Goal: Task Accomplishment & Management: Use online tool/utility

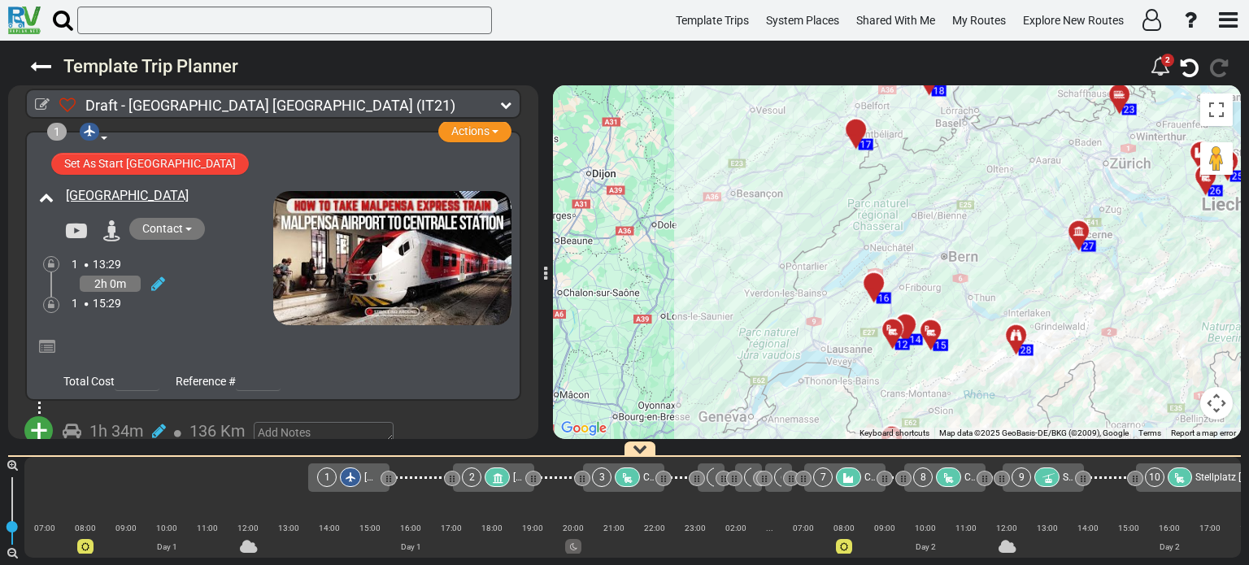
scroll to position [0, 1652]
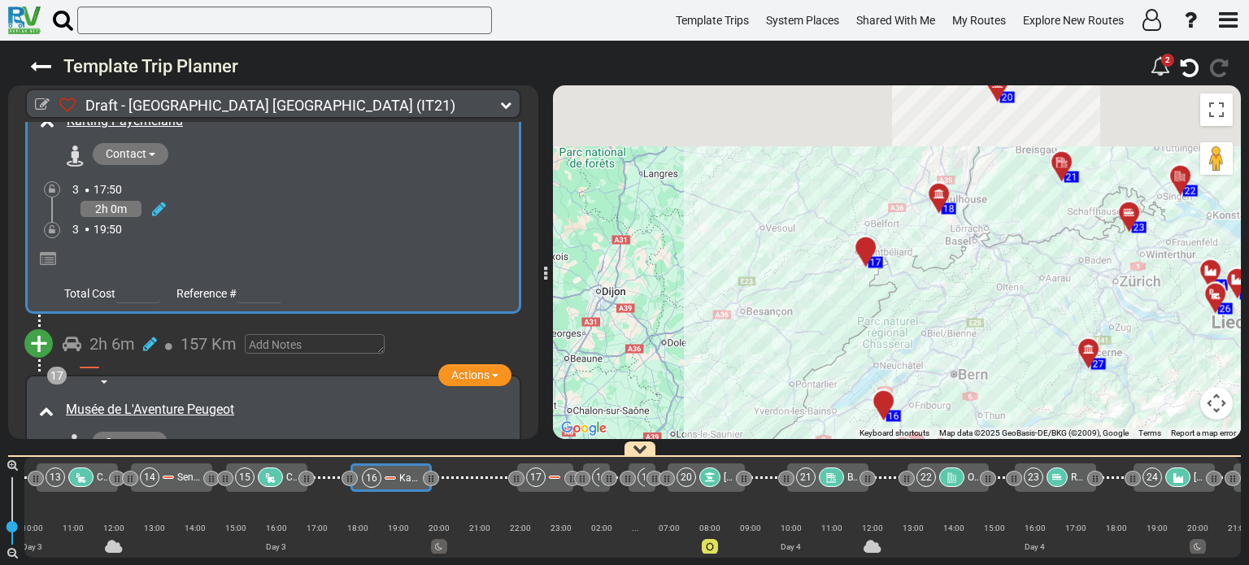
drag, startPoint x: 958, startPoint y: 158, endPoint x: 967, endPoint y: 282, distance: 124.8
click at [967, 282] on div "To activate drag with keyboard, press Alt + Enter. Once in keyboard drag state,…" at bounding box center [897, 262] width 688 height 354
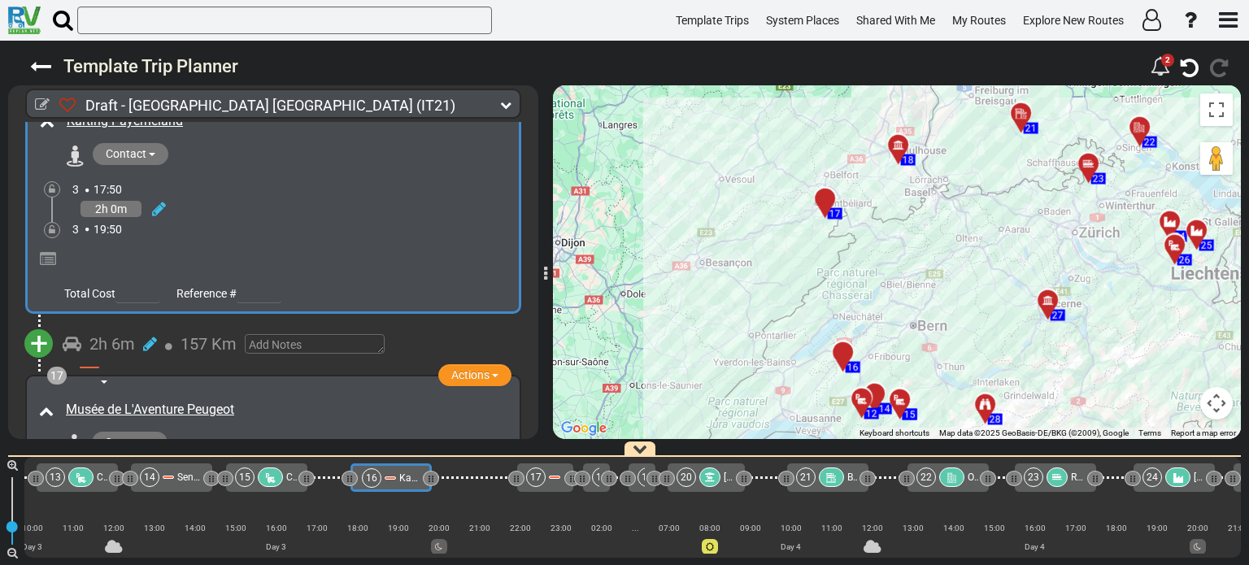
drag, startPoint x: 937, startPoint y: 276, endPoint x: 888, endPoint y: 215, distance: 78.1
click at [888, 215] on div "To activate drag with keyboard, press Alt + Enter. Once in keyboard drag state,…" at bounding box center [897, 262] width 688 height 354
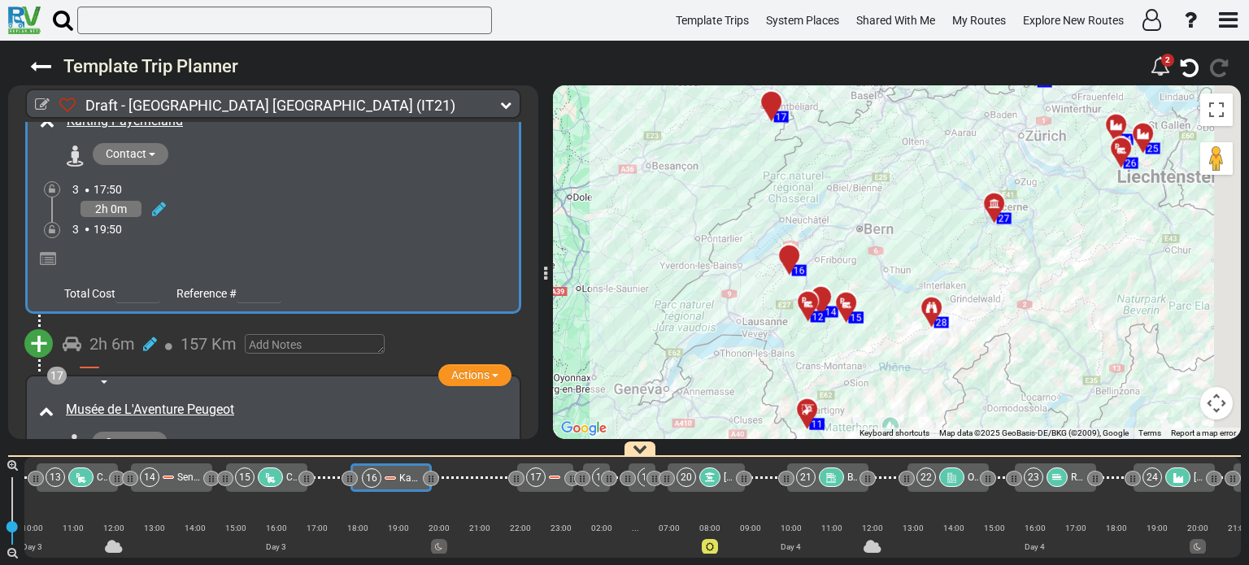
drag, startPoint x: 937, startPoint y: 301, endPoint x: 884, endPoint y: 219, distance: 97.2
click at [884, 219] on div "To activate drag with keyboard, press Alt + Enter. Once in keyboard drag state,…" at bounding box center [897, 262] width 688 height 354
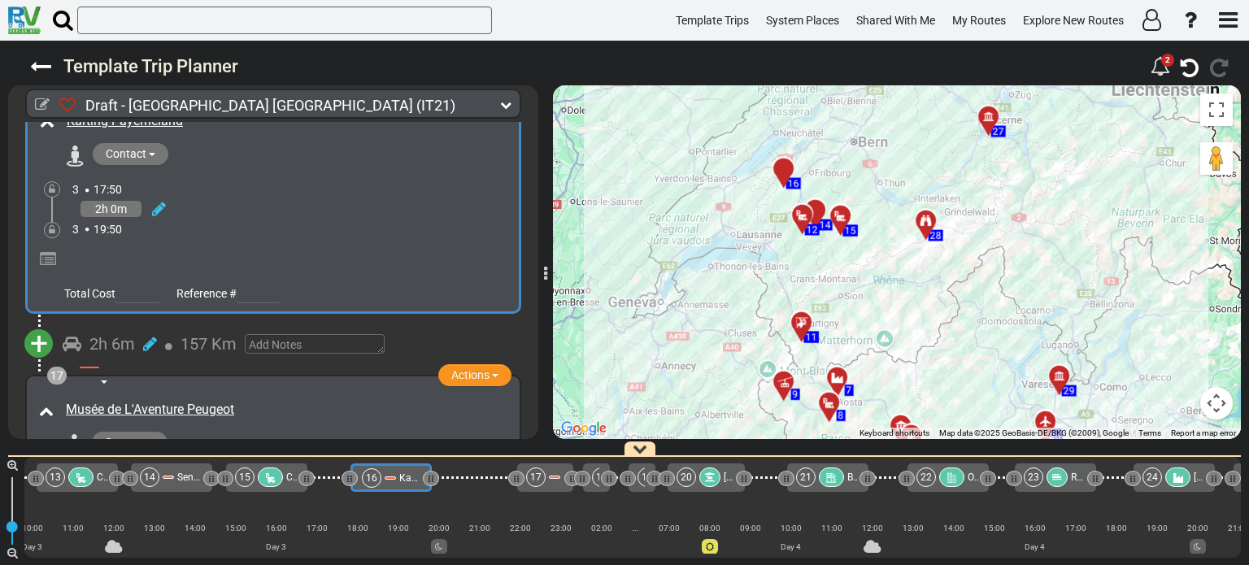
drag, startPoint x: 988, startPoint y: 273, endPoint x: 1040, endPoint y: 192, distance: 96.5
click at [1040, 192] on div "To activate drag with keyboard, press Alt + Enter. Once in keyboard drag state,…" at bounding box center [897, 262] width 688 height 354
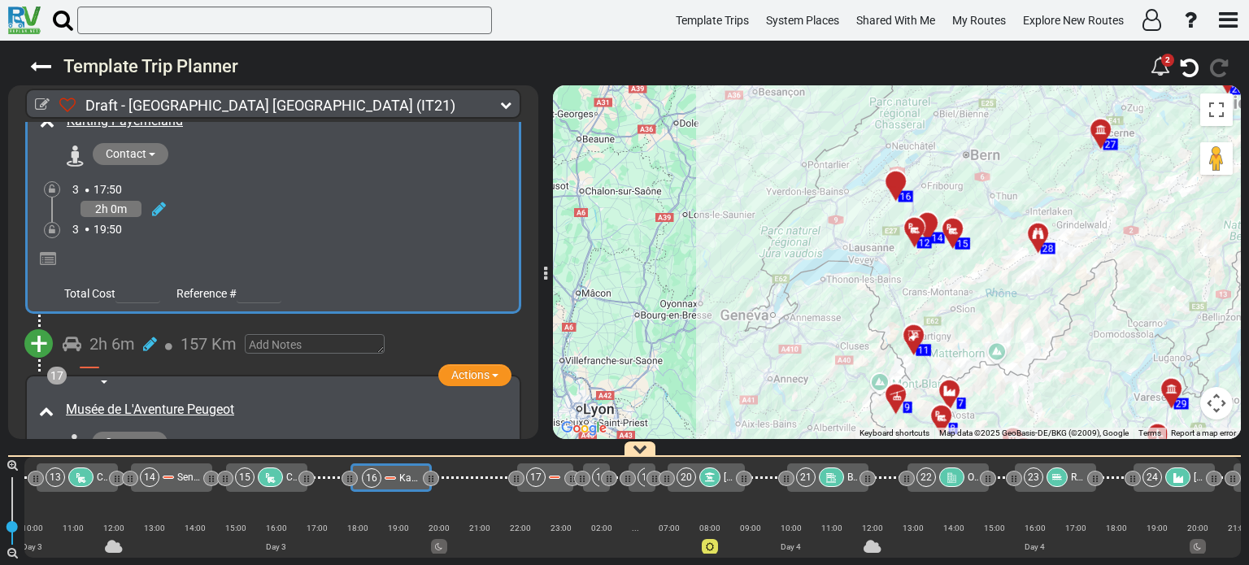
drag, startPoint x: 1062, startPoint y: 252, endPoint x: 1081, endPoint y: 345, distance: 94.7
click at [1081, 345] on div "To activate drag with keyboard, press Alt + Enter. Once in keyboard drag state,…" at bounding box center [897, 262] width 688 height 354
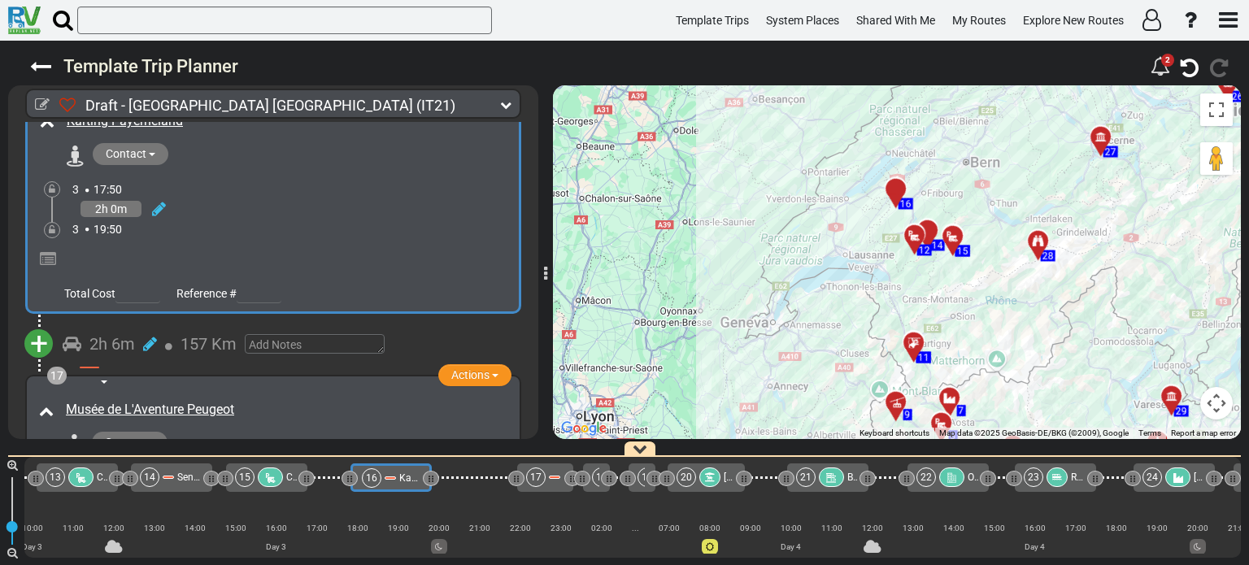
click at [897, 189] on div at bounding box center [901, 195] width 27 height 25
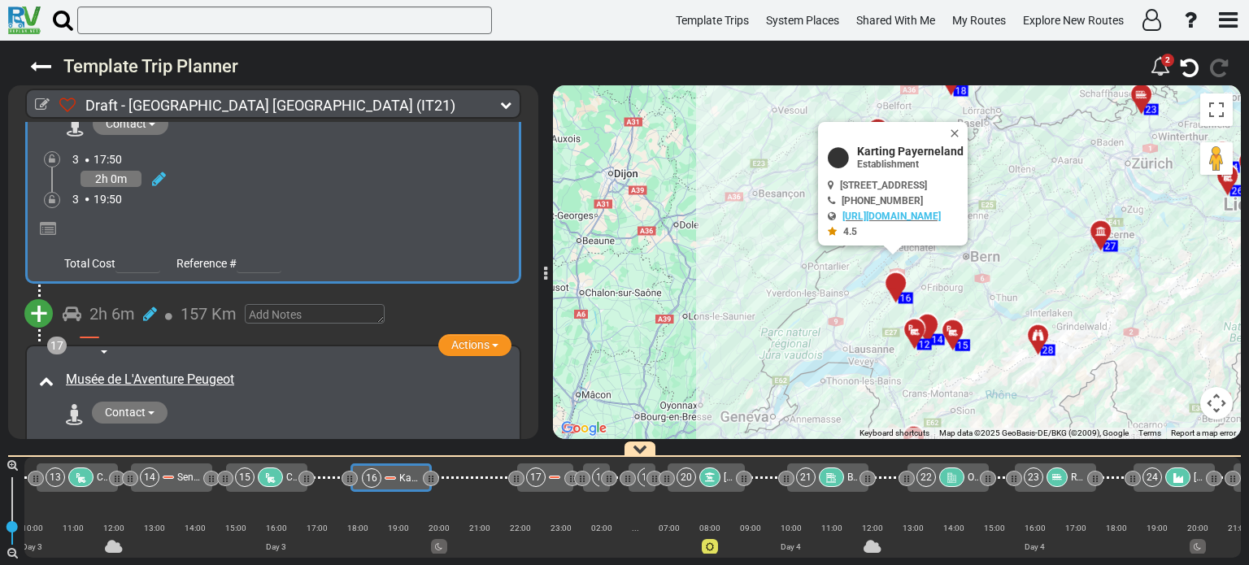
scroll to position [4931, 0]
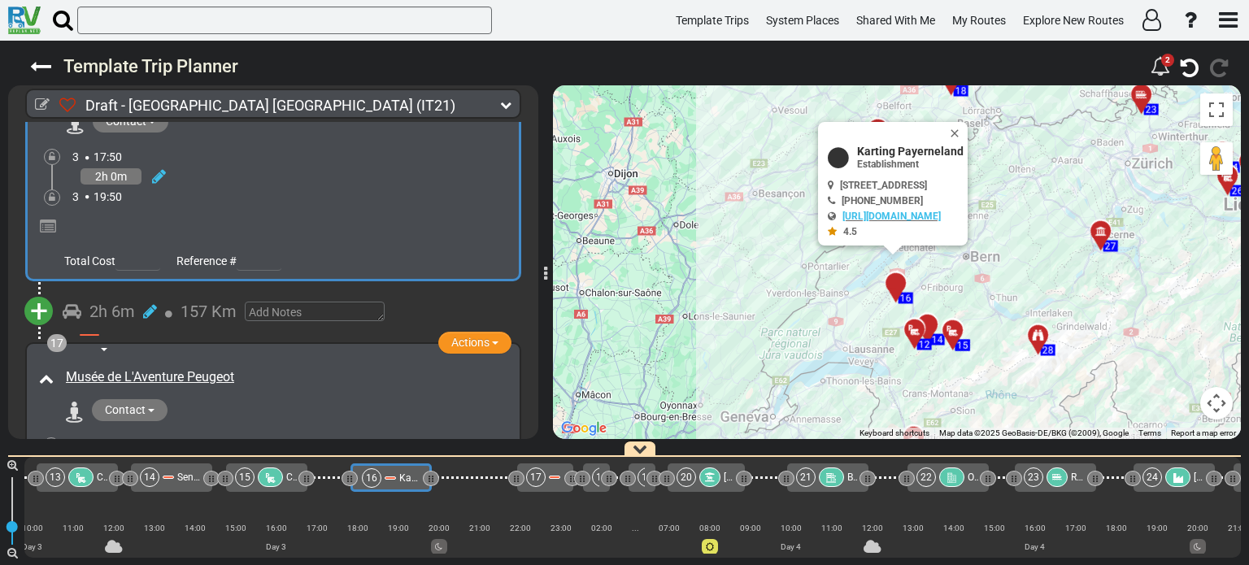
click at [35, 293] on span "+" at bounding box center [39, 311] width 18 height 37
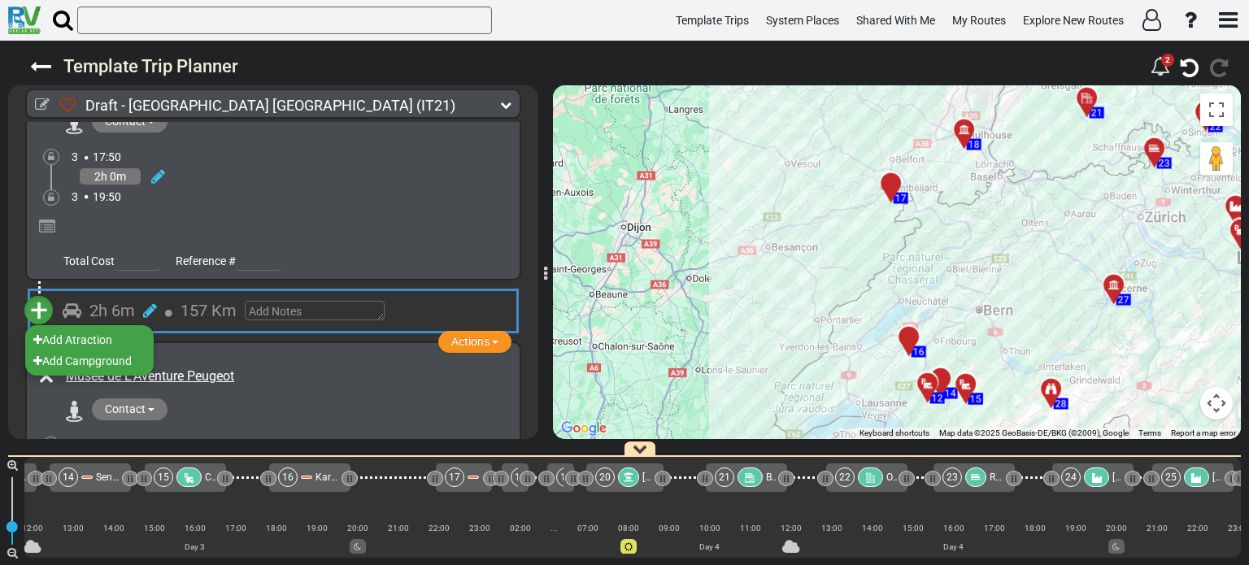
scroll to position [0, 1733]
click at [97, 350] on li "Add Campground" at bounding box center [89, 360] width 128 height 21
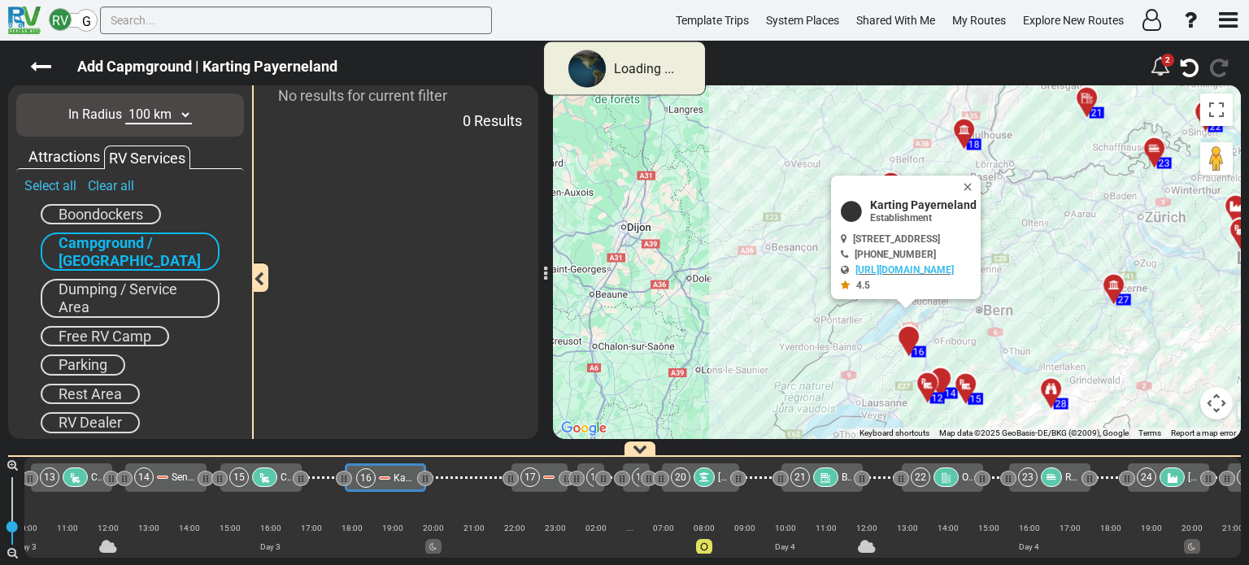
scroll to position [0, 1652]
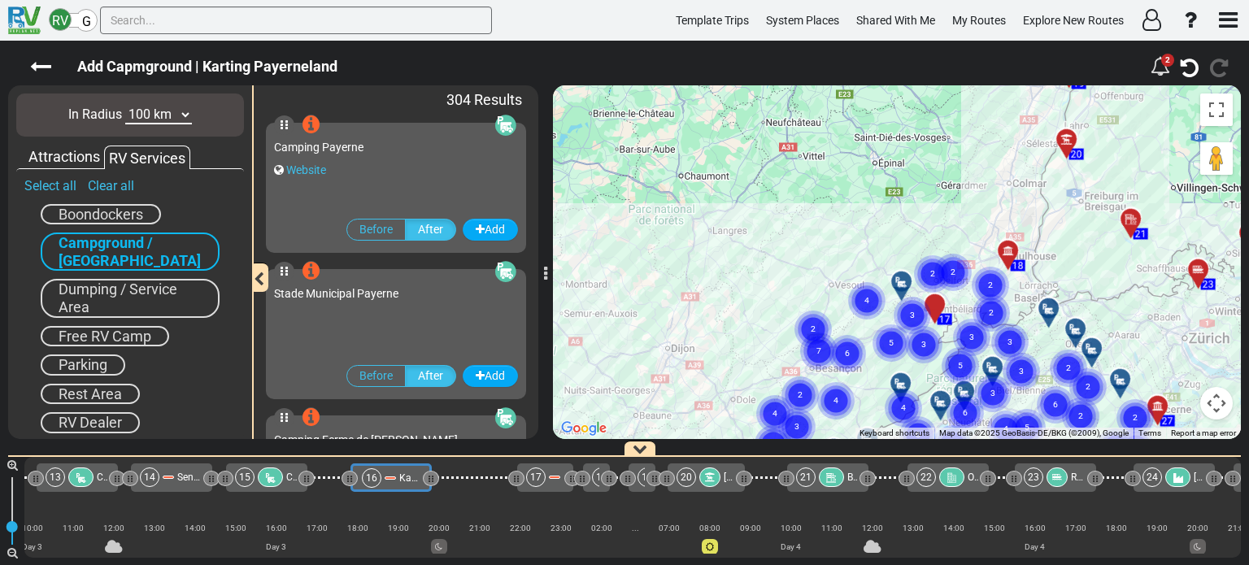
drag, startPoint x: 937, startPoint y: 137, endPoint x: 967, endPoint y: 307, distance: 173.5
click at [967, 307] on gmp-advanced-marker "3" at bounding box center [971, 318] width 41 height 43
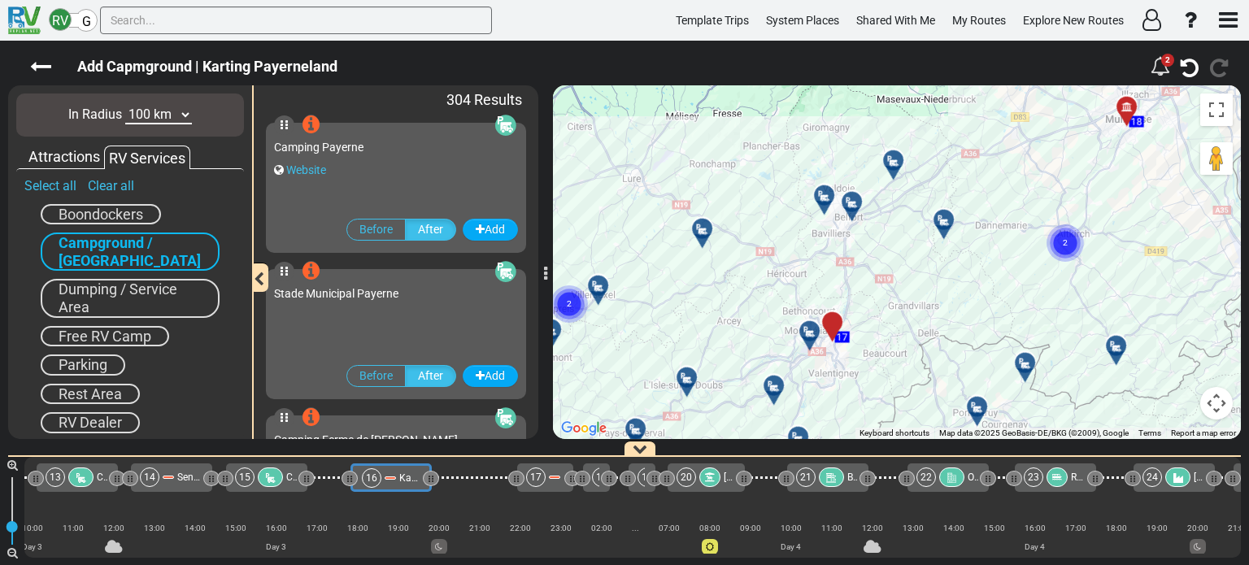
click at [970, 297] on div "To activate drag with keyboard, press Alt + Enter. Once in keyboard drag state,…" at bounding box center [897, 262] width 688 height 354
drag, startPoint x: 953, startPoint y: 354, endPoint x: 833, endPoint y: 179, distance: 212.4
click at [833, 179] on div "To activate drag with keyboard, press Alt + Enter. Once in keyboard drag state,…" at bounding box center [897, 262] width 688 height 354
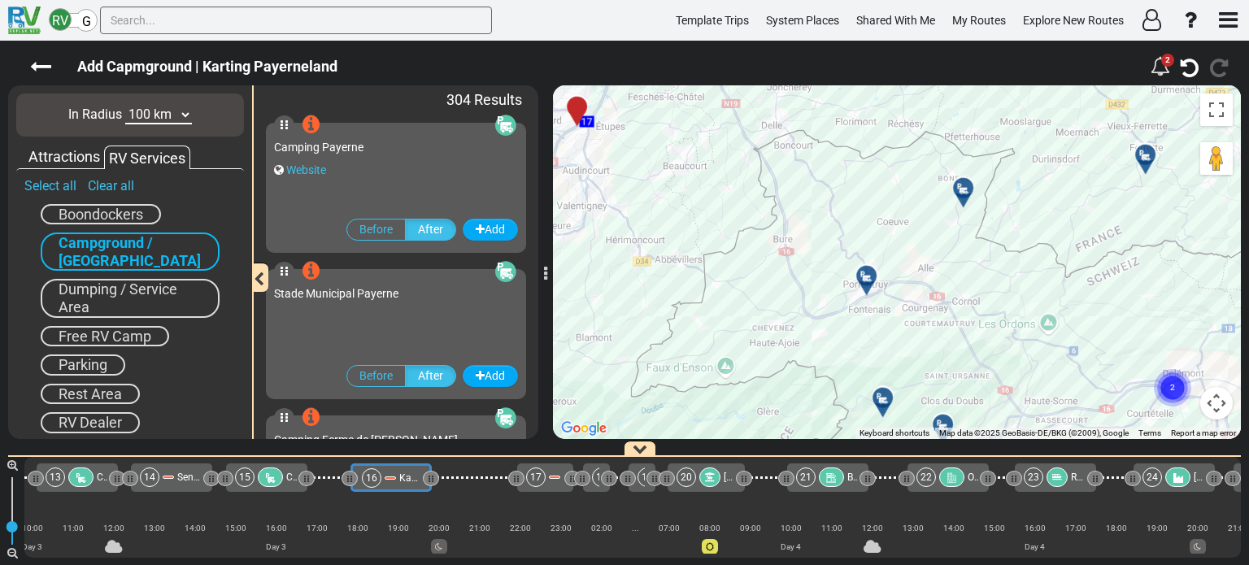
drag, startPoint x: 917, startPoint y: 345, endPoint x: 827, endPoint y: 220, distance: 153.7
click at [849, 260] on div "To activate drag with keyboard, press Alt + Enter. Once in keyboard drag state,…" at bounding box center [897, 262] width 688 height 354
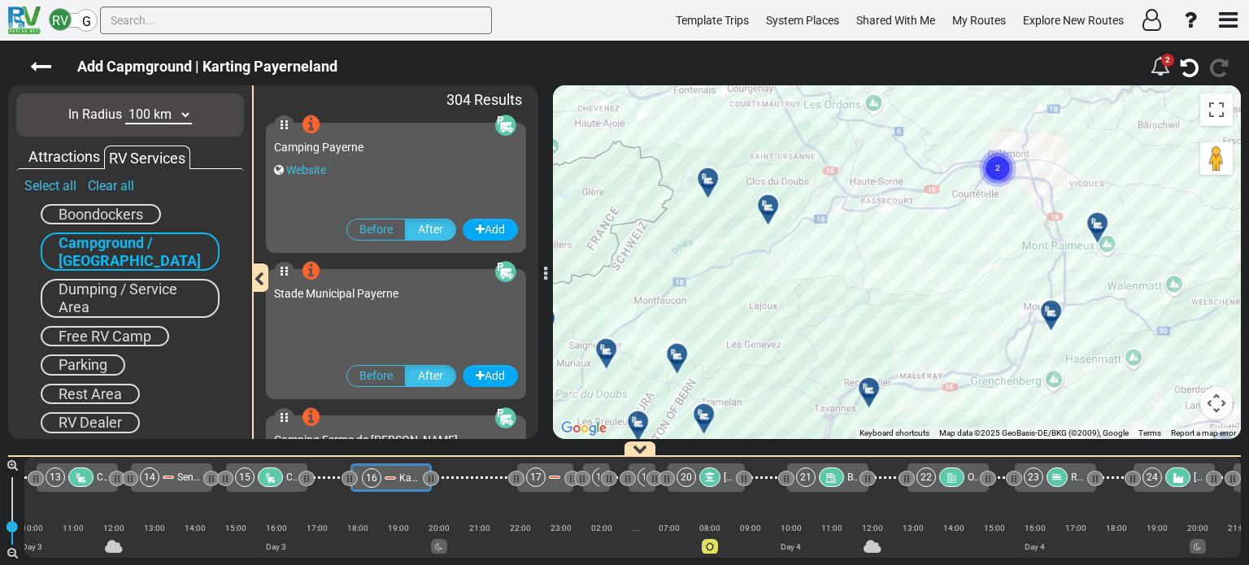
click at [879, 215] on div "To activate drag with keyboard, press Alt + Enter. Once in keyboard drag state,…" at bounding box center [897, 262] width 688 height 354
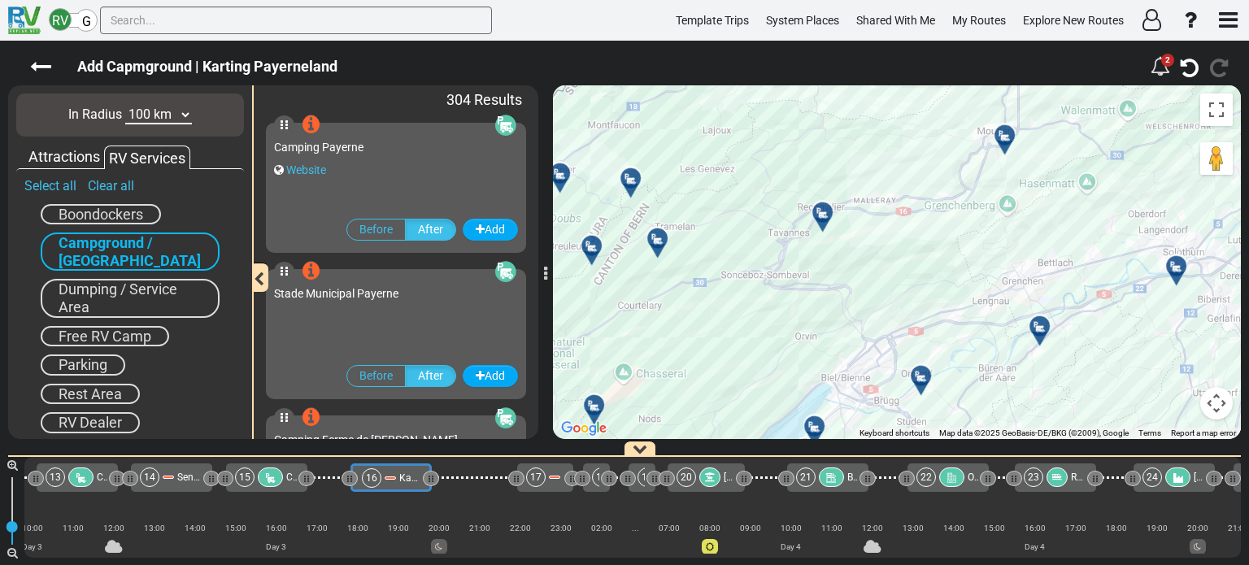
drag, startPoint x: 922, startPoint y: 263, endPoint x: 800, endPoint y: 432, distance: 207.8
click at [800, 432] on div "To activate drag with keyboard, press Alt + Enter. Once in keyboard drag state,…" at bounding box center [897, 262] width 688 height 354
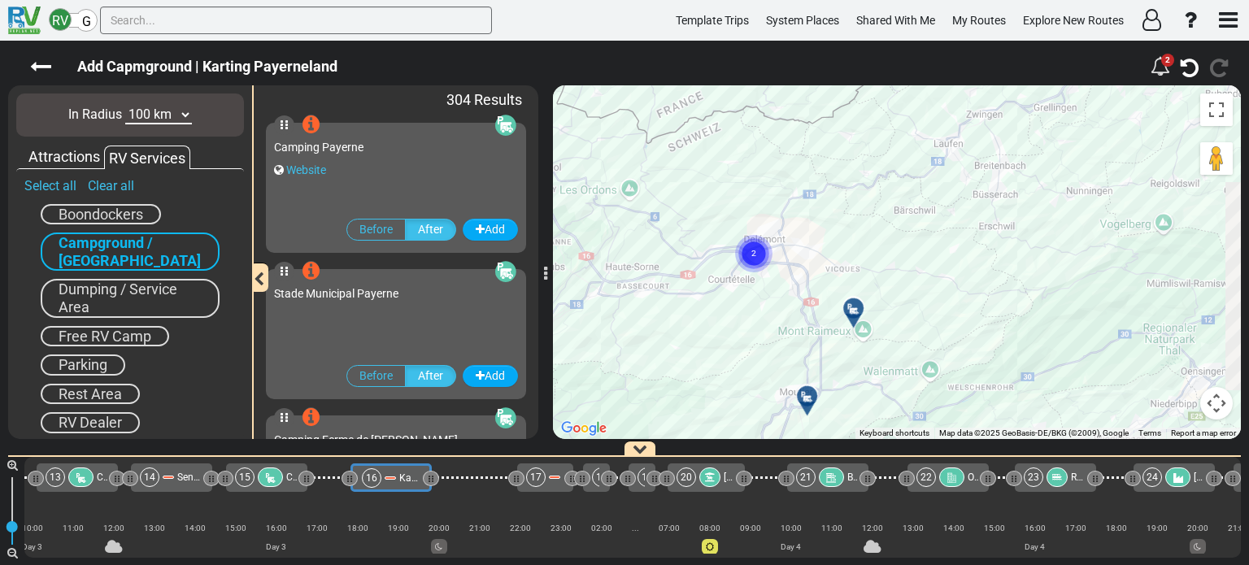
click at [1001, 228] on div "To activate drag with keyboard, press Alt + Enter. Once in keyboard drag state,…" at bounding box center [897, 262] width 688 height 354
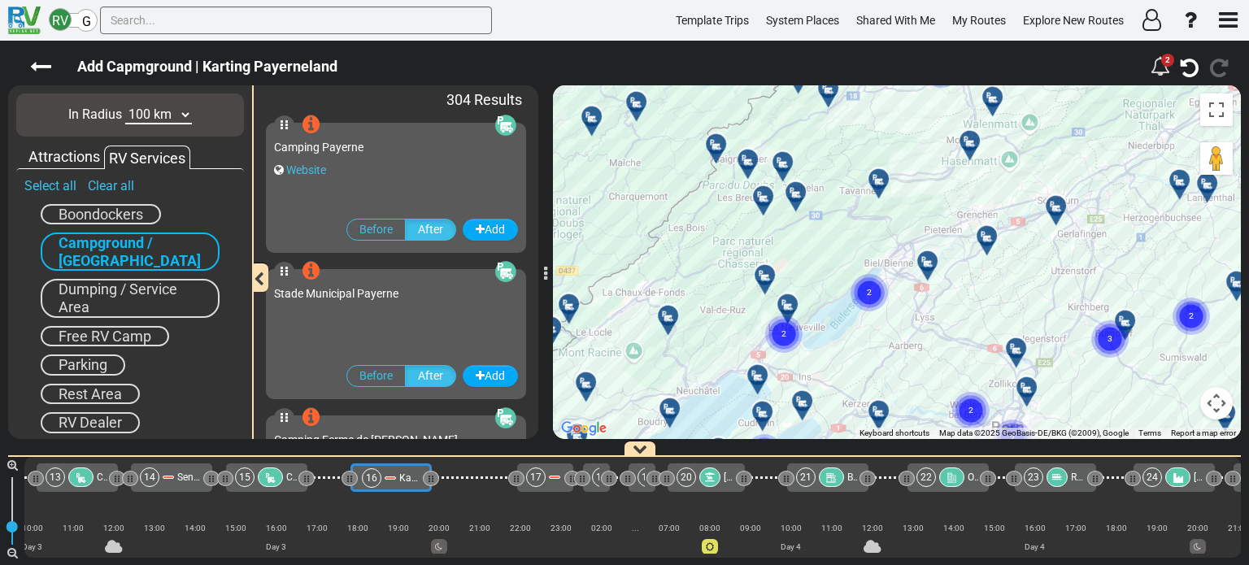
drag, startPoint x: 892, startPoint y: 355, endPoint x: 956, endPoint y: 182, distance: 184.7
click at [956, 182] on div "To activate drag with keyboard, press Alt + Enter. Once in keyboard drag state,…" at bounding box center [897, 262] width 688 height 354
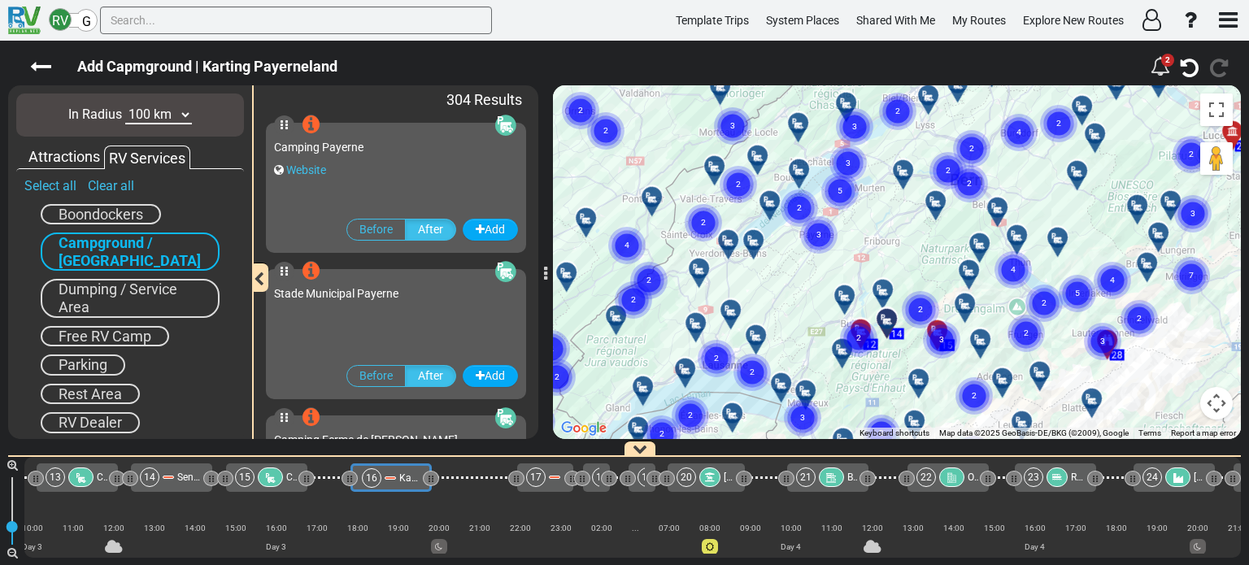
drag, startPoint x: 905, startPoint y: 357, endPoint x: 889, endPoint y: 228, distance: 129.4
click at [889, 228] on div "To activate drag with keyboard, press Alt + Enter. Once in keyboard drag state,…" at bounding box center [897, 262] width 688 height 354
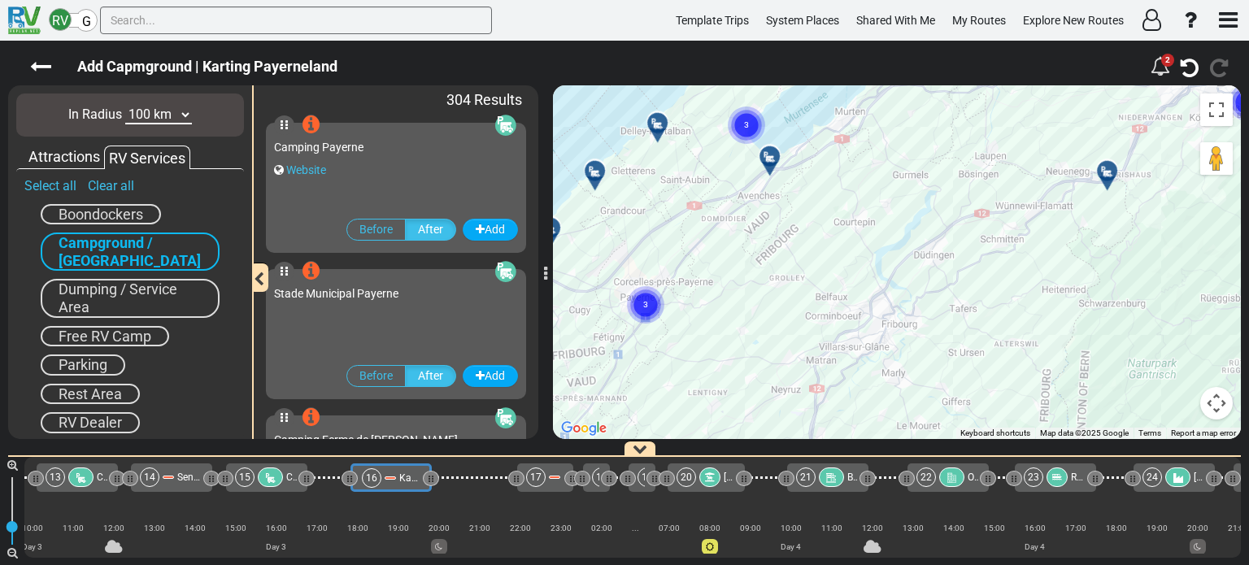
click at [767, 158] on div at bounding box center [775, 162] width 27 height 25
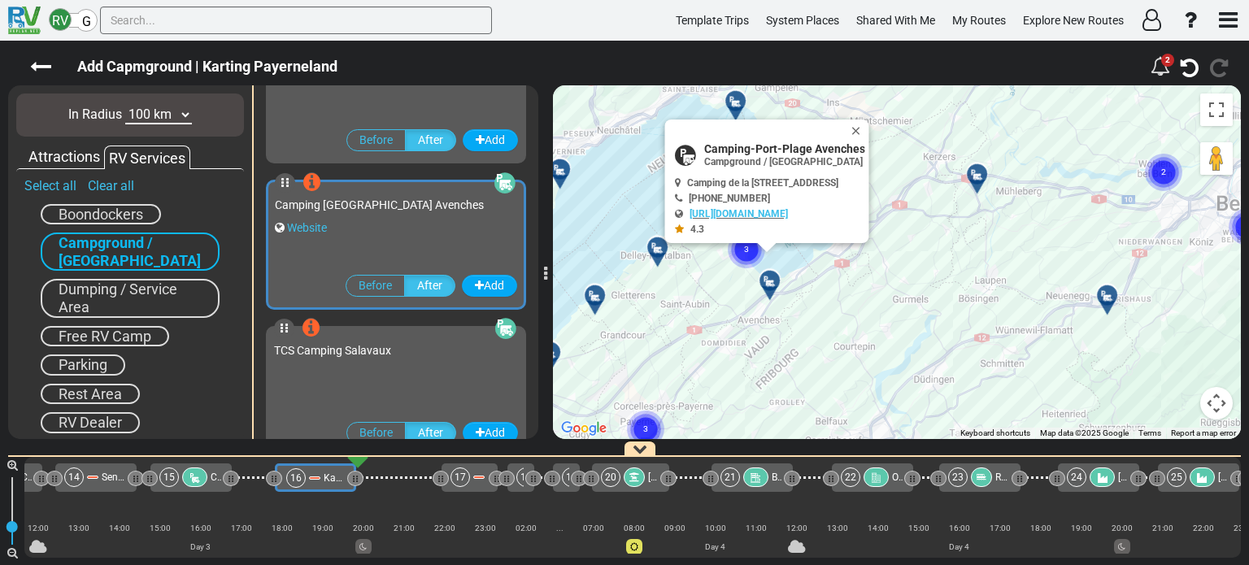
scroll to position [728, 0]
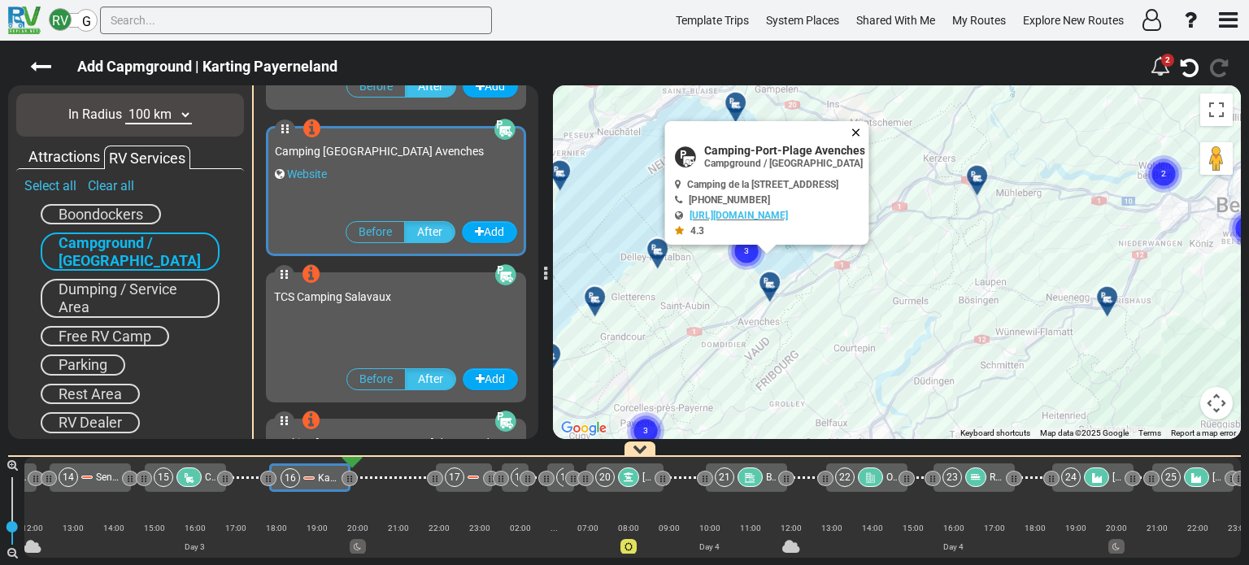
click at [869, 129] on button "Close" at bounding box center [860, 132] width 20 height 23
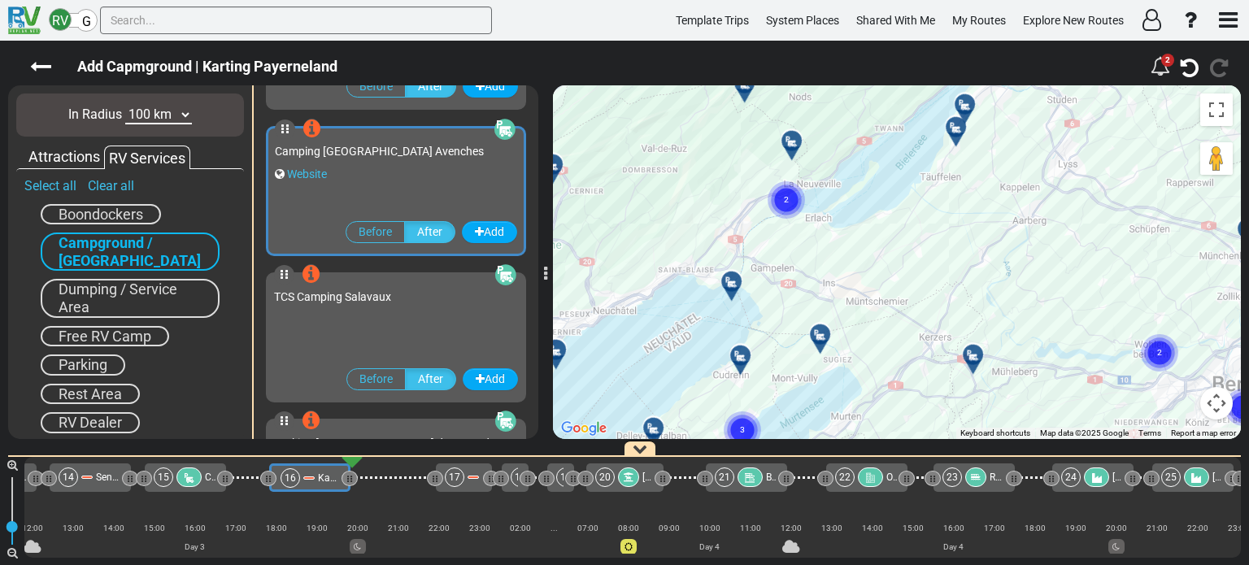
drag, startPoint x: 800, startPoint y: 315, endPoint x: 892, endPoint y: 354, distance: 99.8
click at [892, 354] on div "To activate drag with keyboard, press Alt + Enter. Once in keyboard drag state,…" at bounding box center [897, 262] width 688 height 354
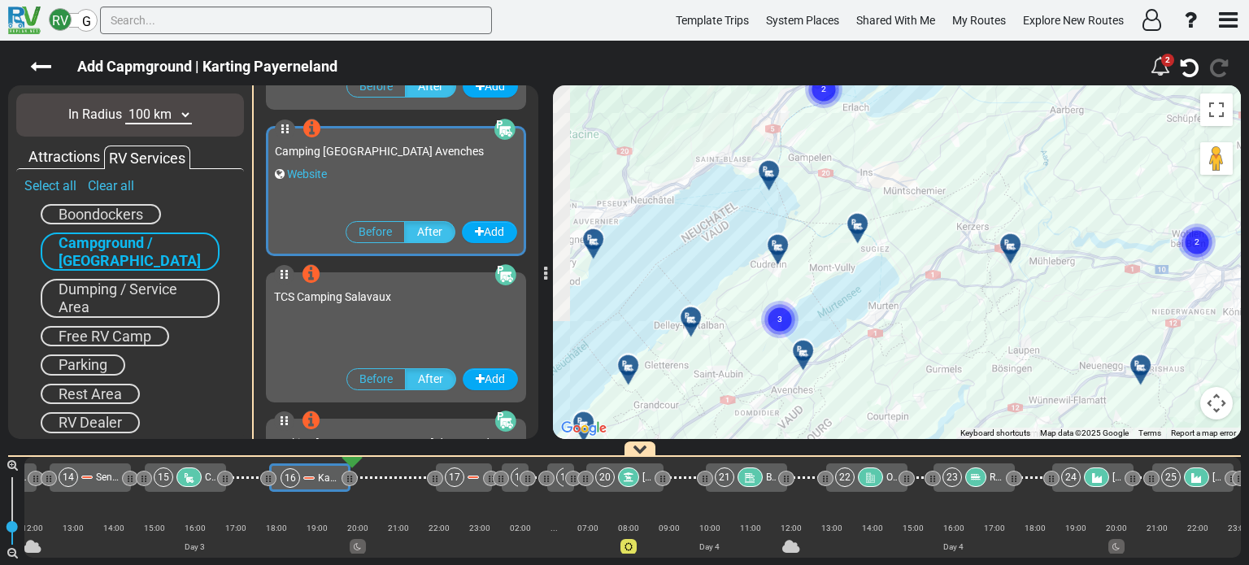
drag, startPoint x: 894, startPoint y: 343, endPoint x: 933, endPoint y: 225, distance: 124.2
click at [933, 225] on div "To activate drag with keyboard, press Alt + Enter. Once in keyboard drag state,…" at bounding box center [897, 262] width 688 height 354
click at [803, 350] on icon at bounding box center [803, 351] width 16 height 13
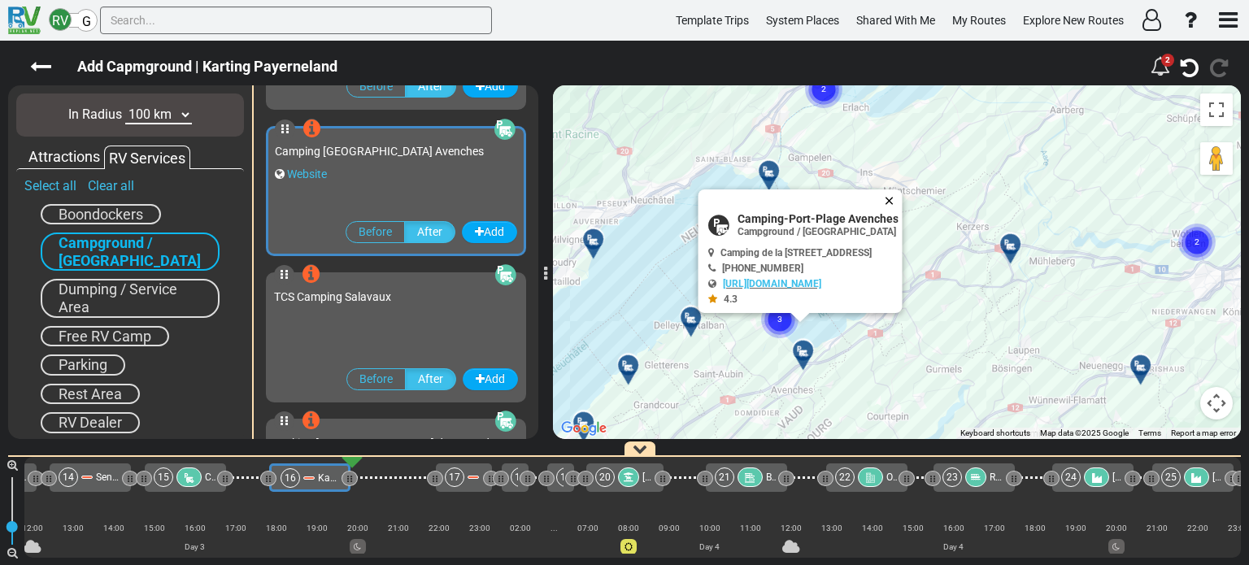
click at [902, 195] on button "Close" at bounding box center [893, 200] width 20 height 23
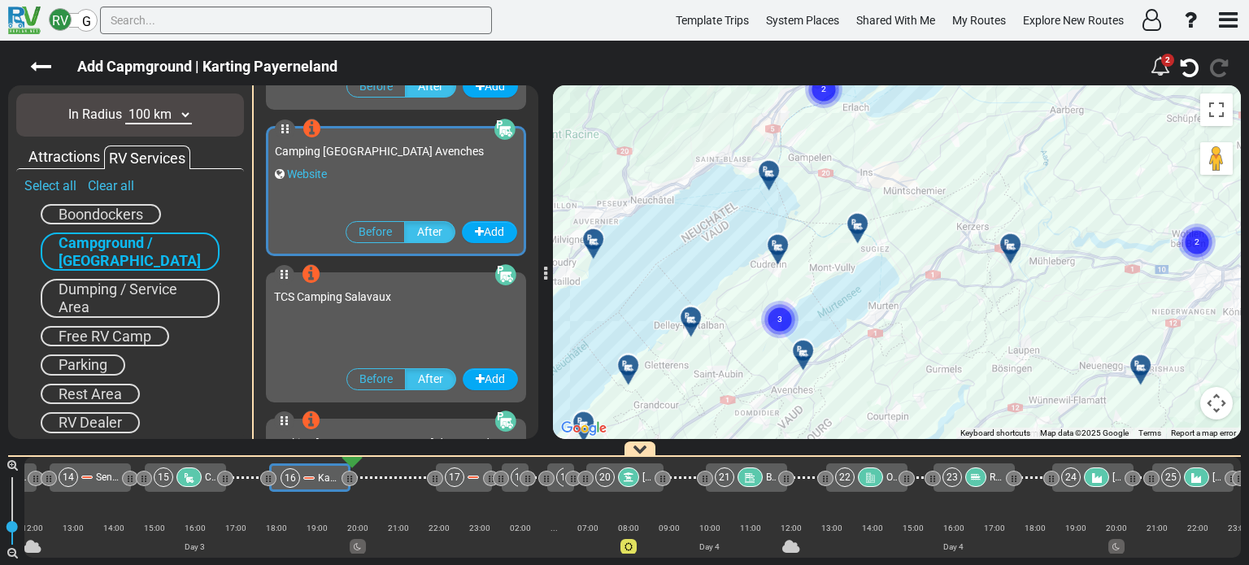
click at [1010, 246] on div at bounding box center [1015, 250] width 27 height 25
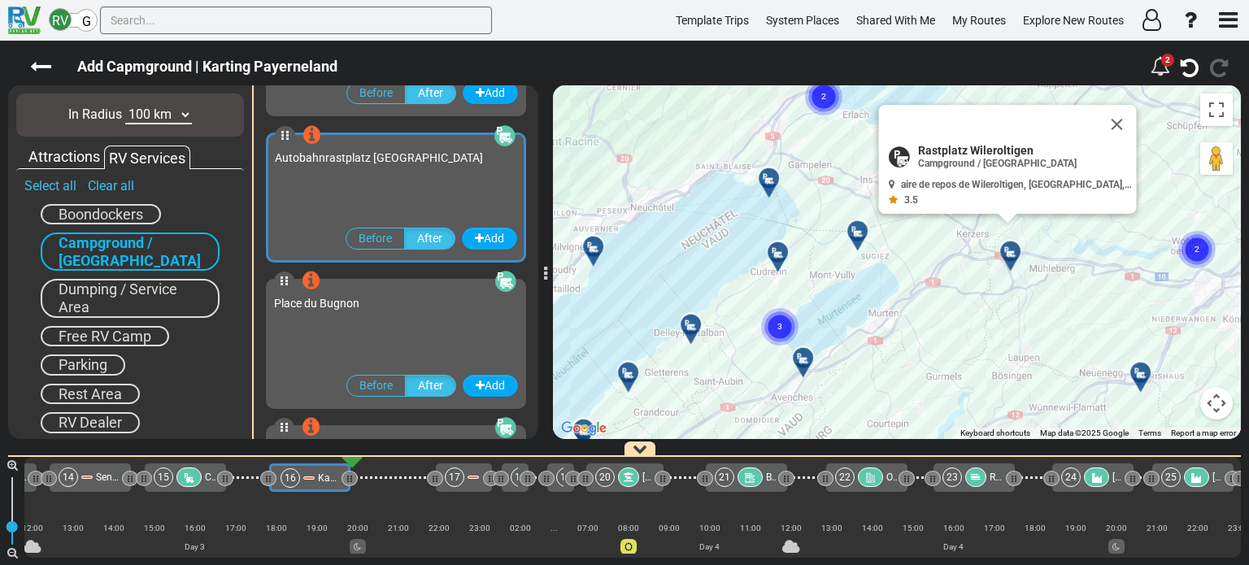
scroll to position [2923, 0]
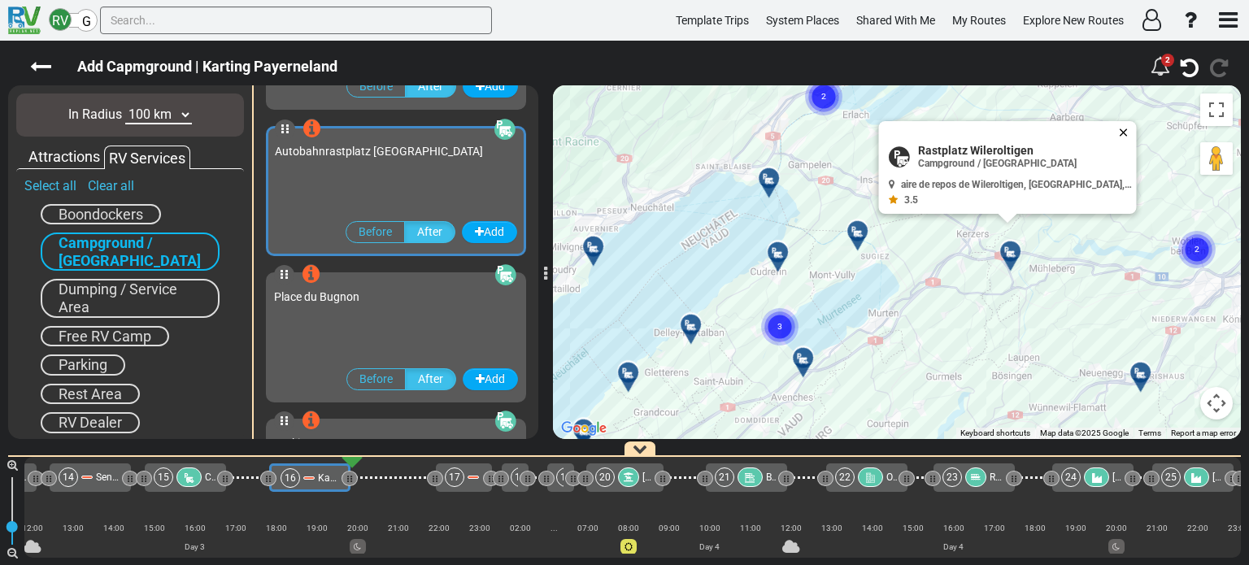
click at [1119, 136] on button "Close" at bounding box center [1127, 132] width 20 height 23
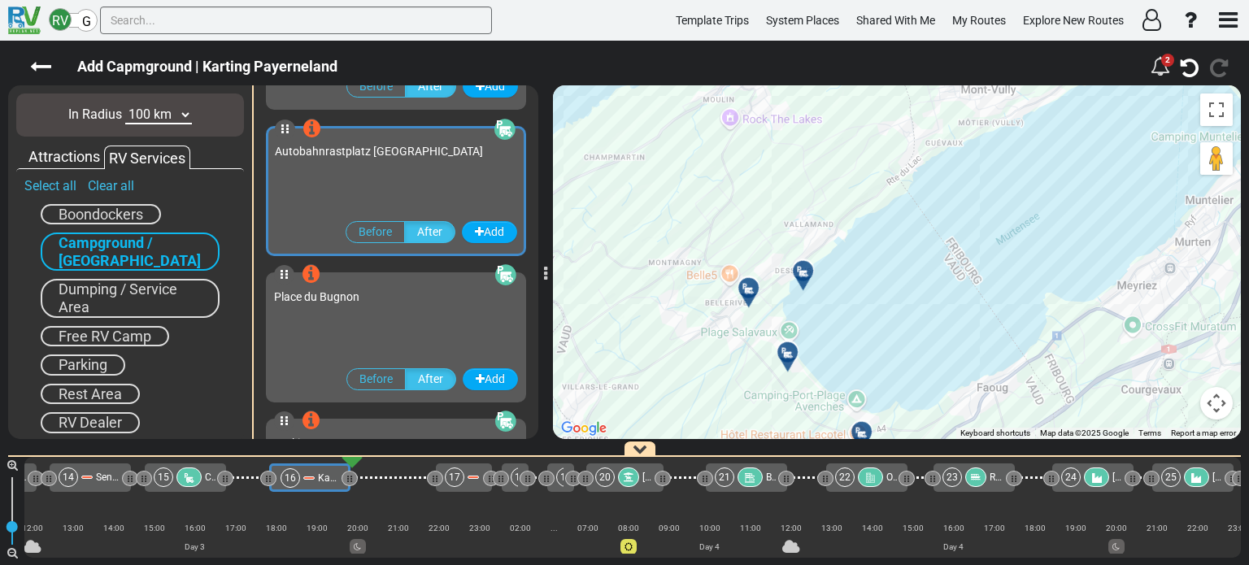
click at [785, 350] on icon at bounding box center [788, 352] width 16 height 13
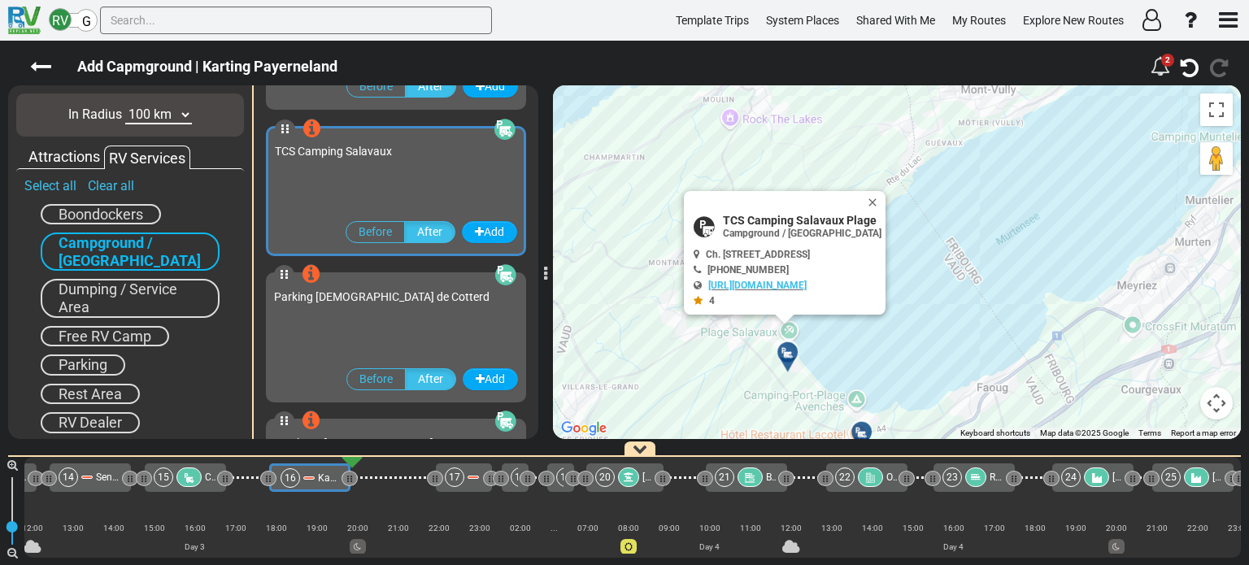
scroll to position [875, 0]
click at [491, 229] on button "Add" at bounding box center [489, 232] width 55 height 22
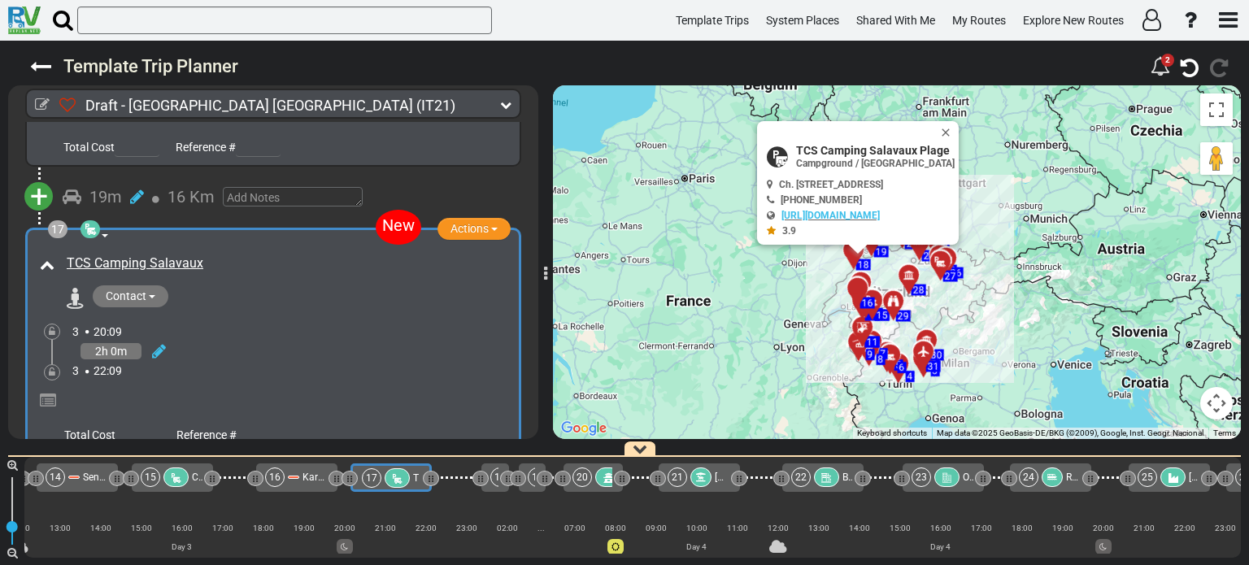
scroll to position [5054, 0]
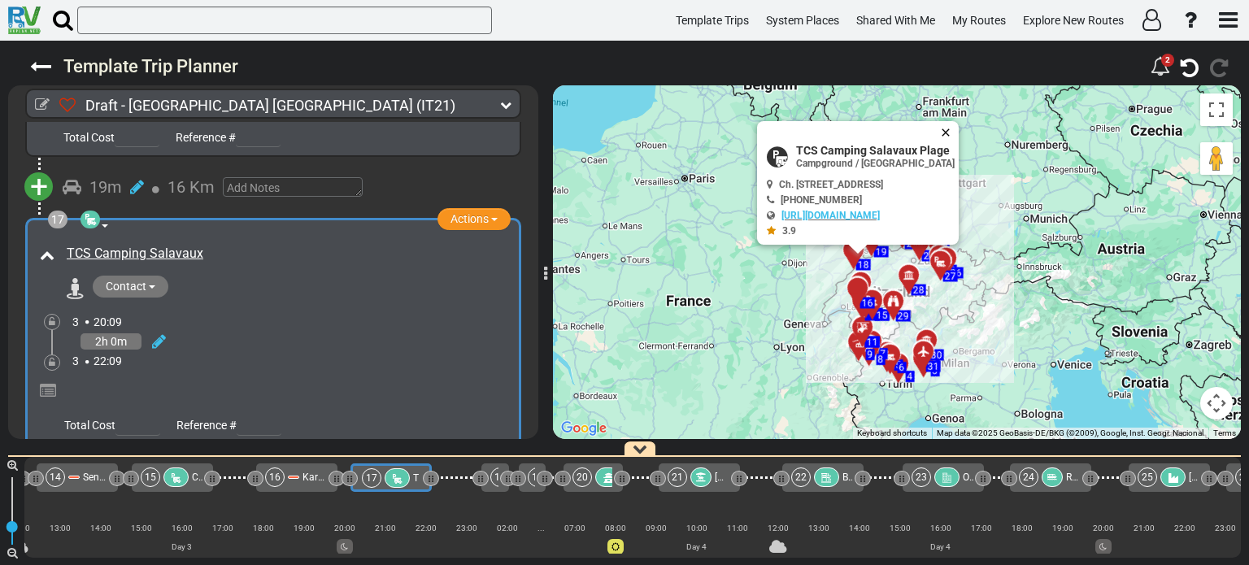
click at [958, 129] on button "Close" at bounding box center [949, 132] width 20 height 23
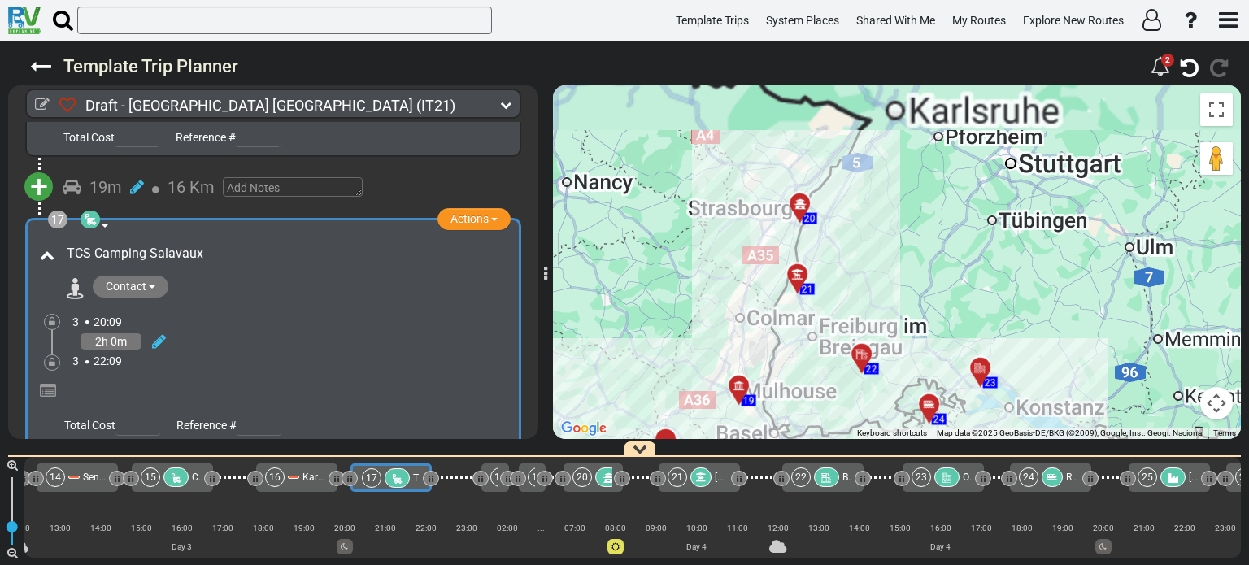
drag, startPoint x: 849, startPoint y: 272, endPoint x: 893, endPoint y: 150, distance: 130.4
click at [893, 150] on div "To activate drag with keyboard, press Alt + Enter. Once in keyboard drag state,…" at bounding box center [897, 262] width 688 height 354
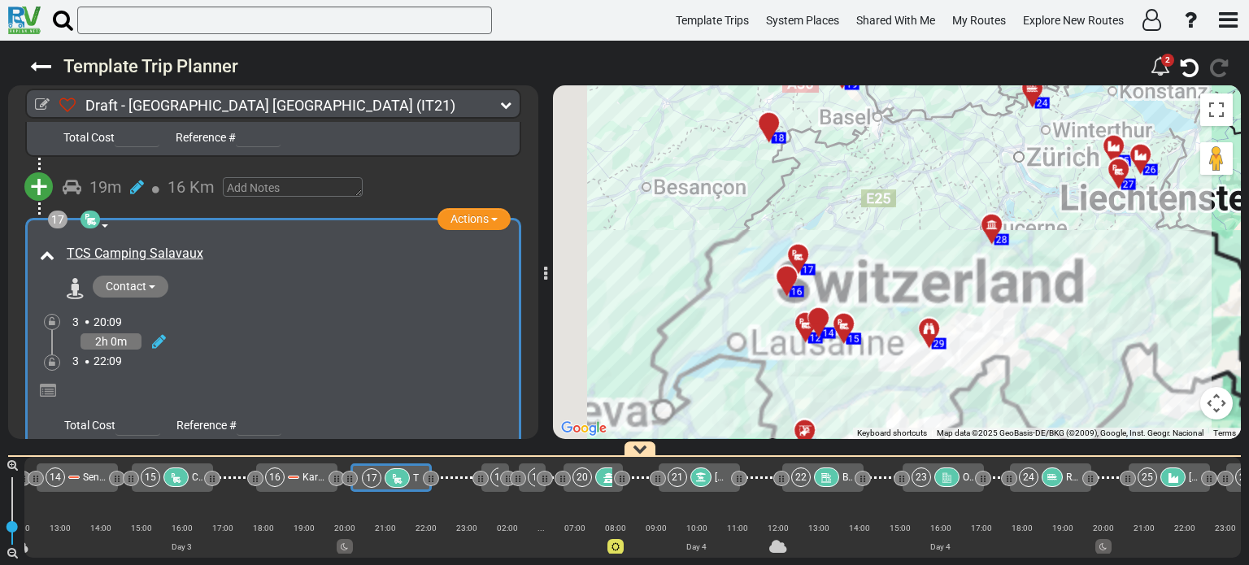
drag, startPoint x: 843, startPoint y: 292, endPoint x: 872, endPoint y: 176, distance: 119.1
click at [872, 176] on div "To activate drag with keyboard, press Alt + Enter. Once in keyboard drag state,…" at bounding box center [897, 262] width 688 height 354
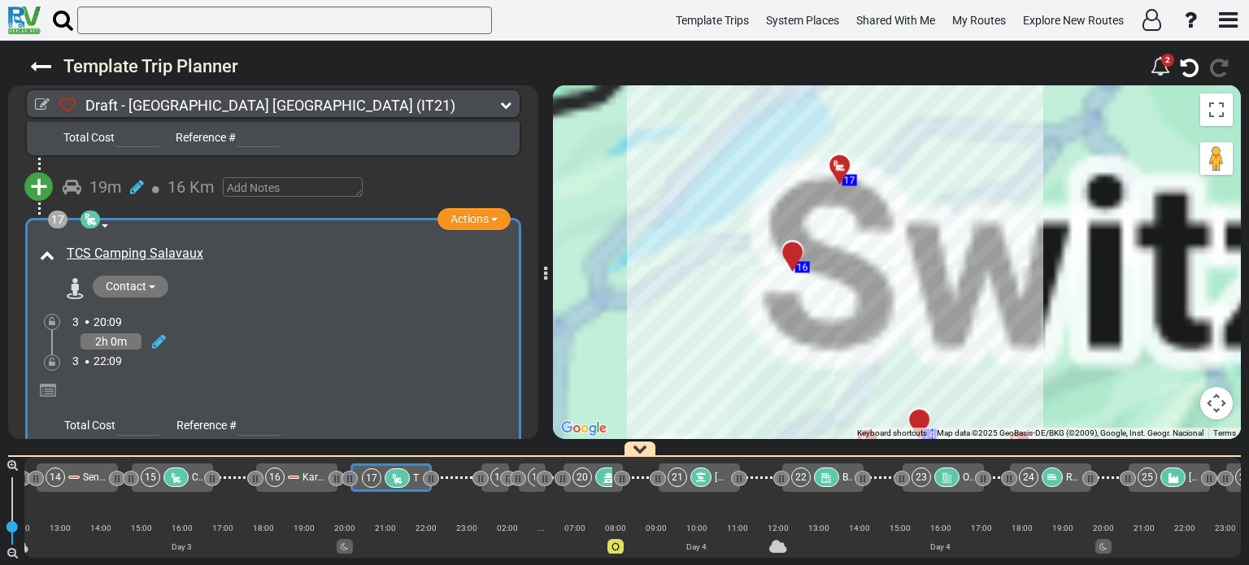
click at [800, 246] on div "16" at bounding box center [792, 251] width 28 height 28
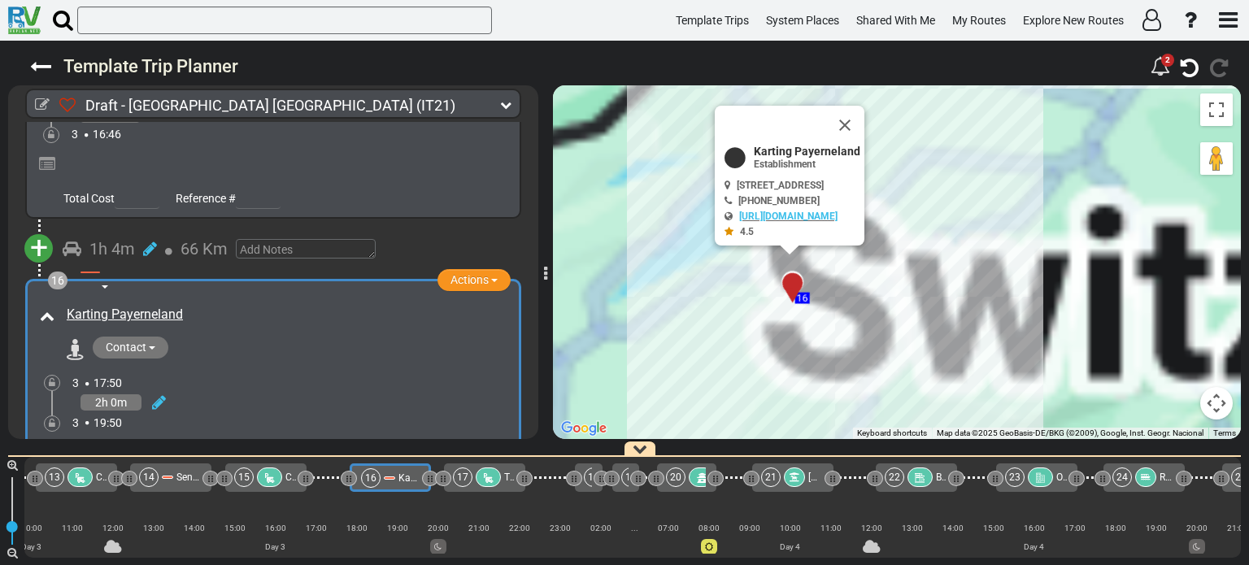
scroll to position [0, 1652]
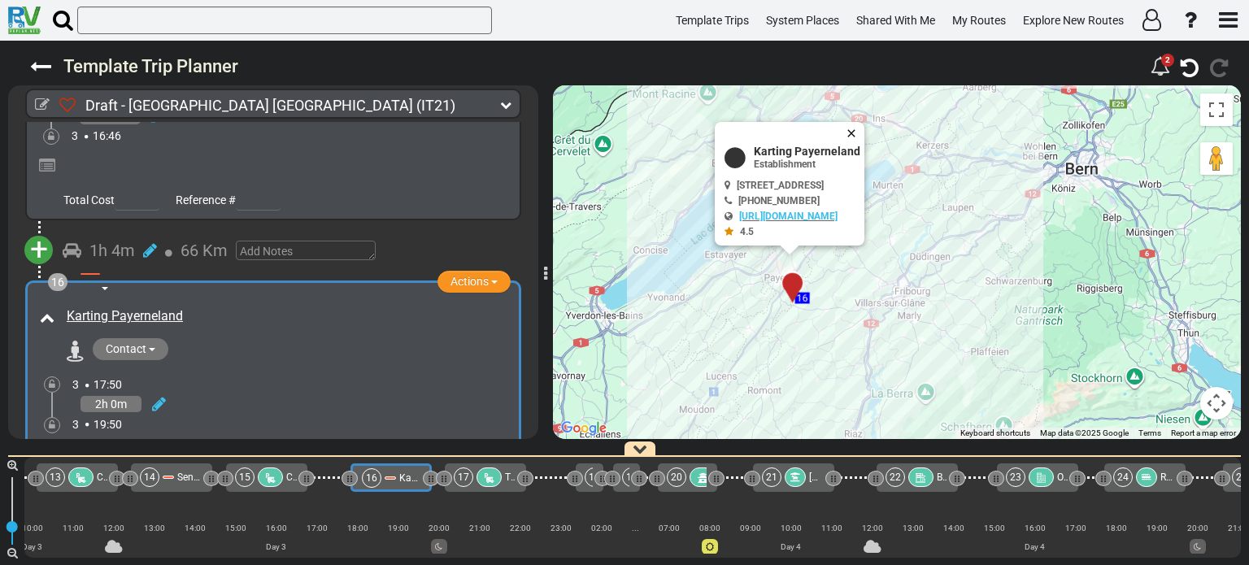
click at [864, 130] on button "Close" at bounding box center [855, 133] width 20 height 23
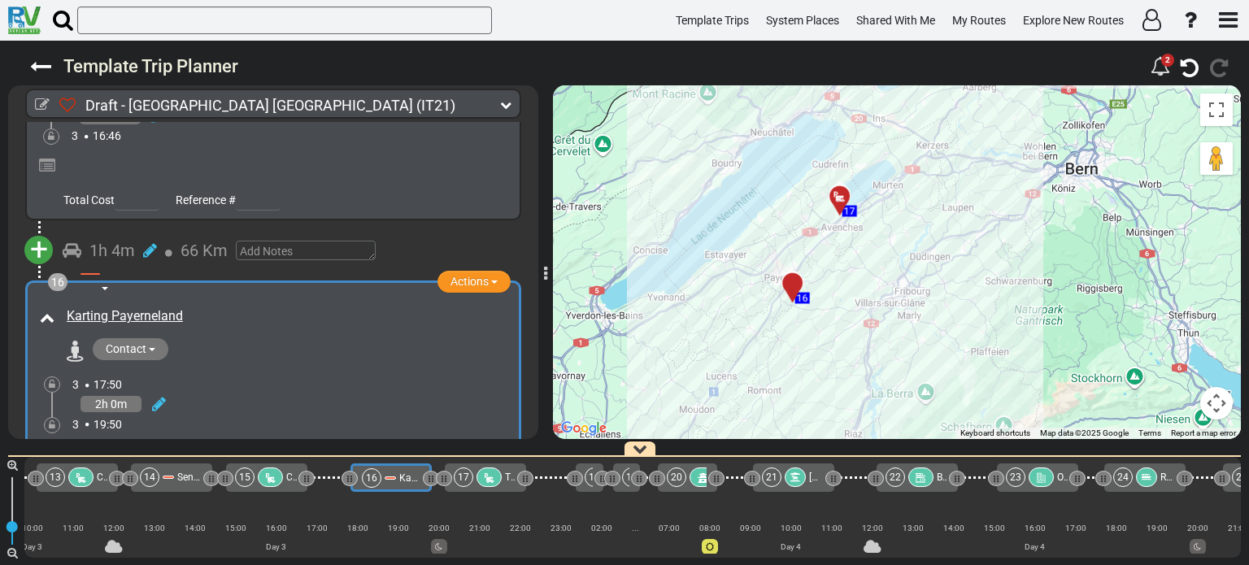
click at [787, 280] on div "16" at bounding box center [792, 282] width 28 height 28
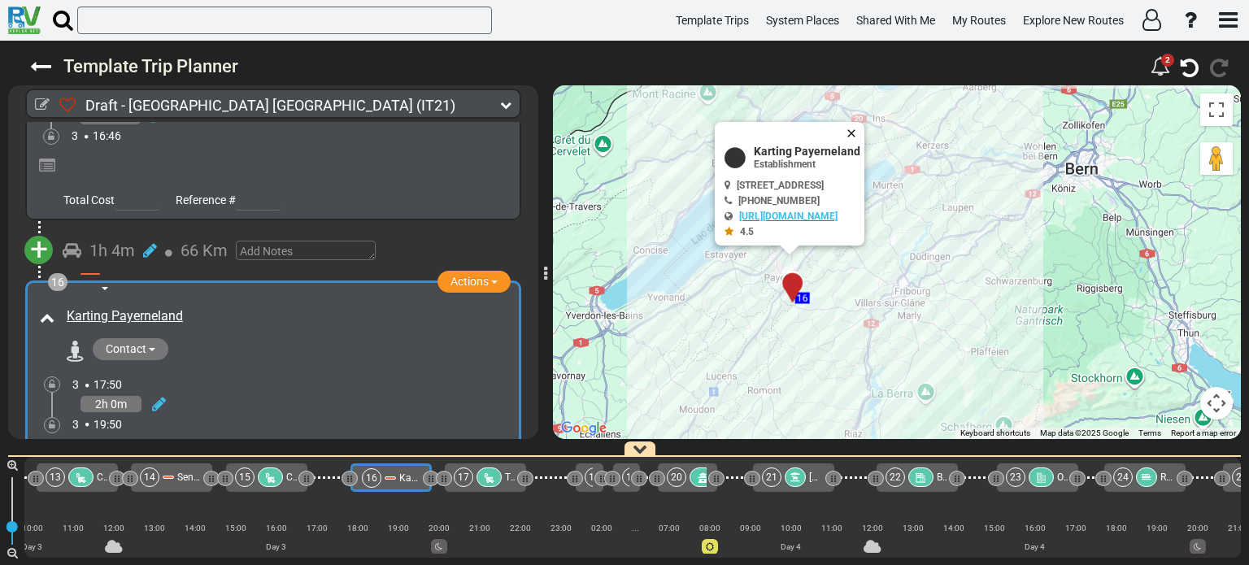
click at [864, 129] on button "Close" at bounding box center [855, 133] width 20 height 23
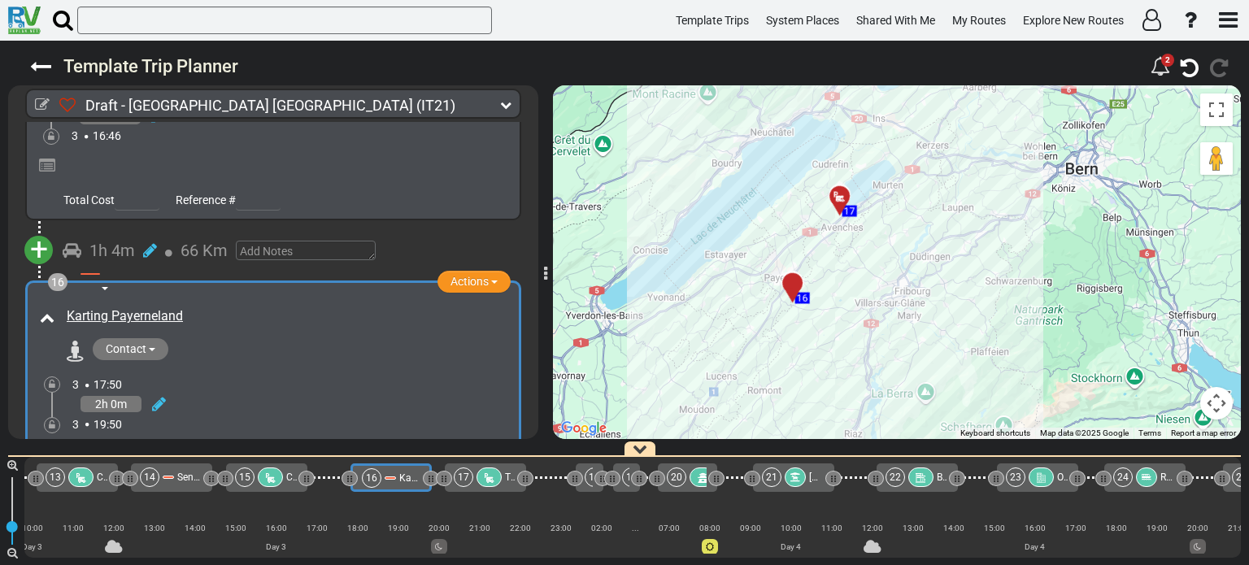
click at [840, 198] on div at bounding box center [845, 202] width 27 height 25
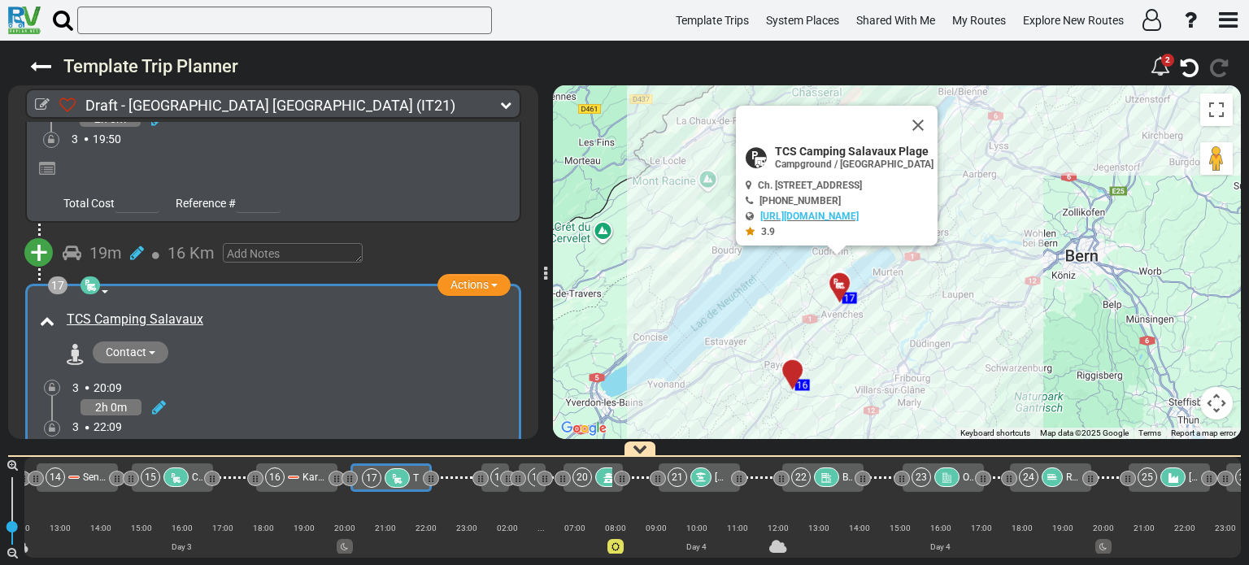
scroll to position [4989, 0]
click at [839, 217] on link "[URL][DOMAIN_NAME]" at bounding box center [809, 216] width 98 height 11
click at [937, 130] on button "Close" at bounding box center [928, 133] width 20 height 23
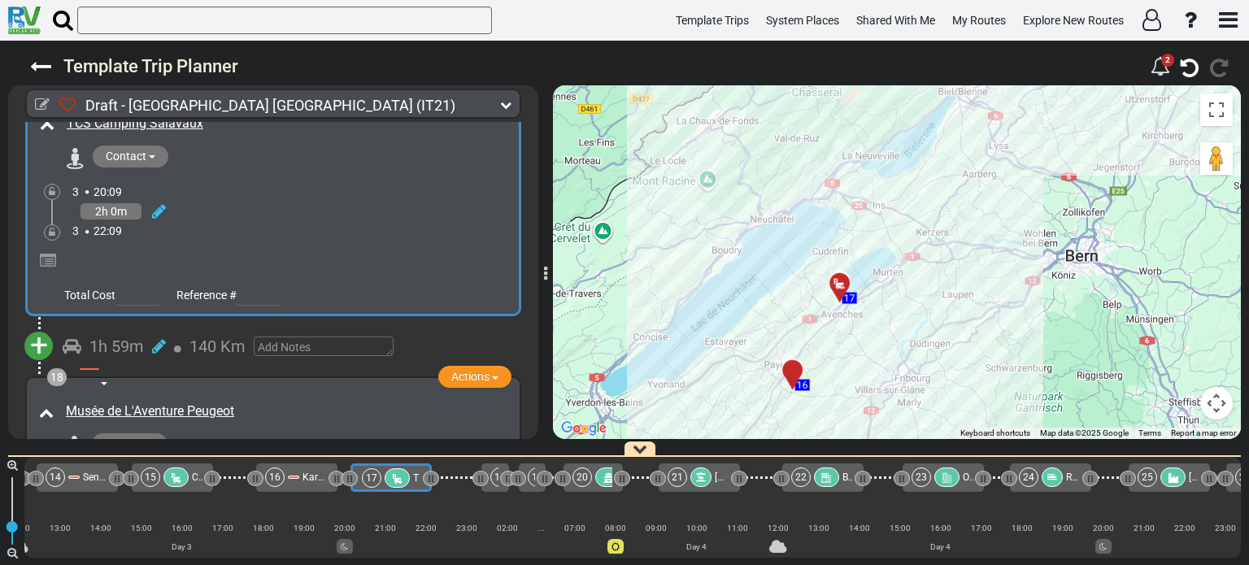
scroll to position [5217, 0]
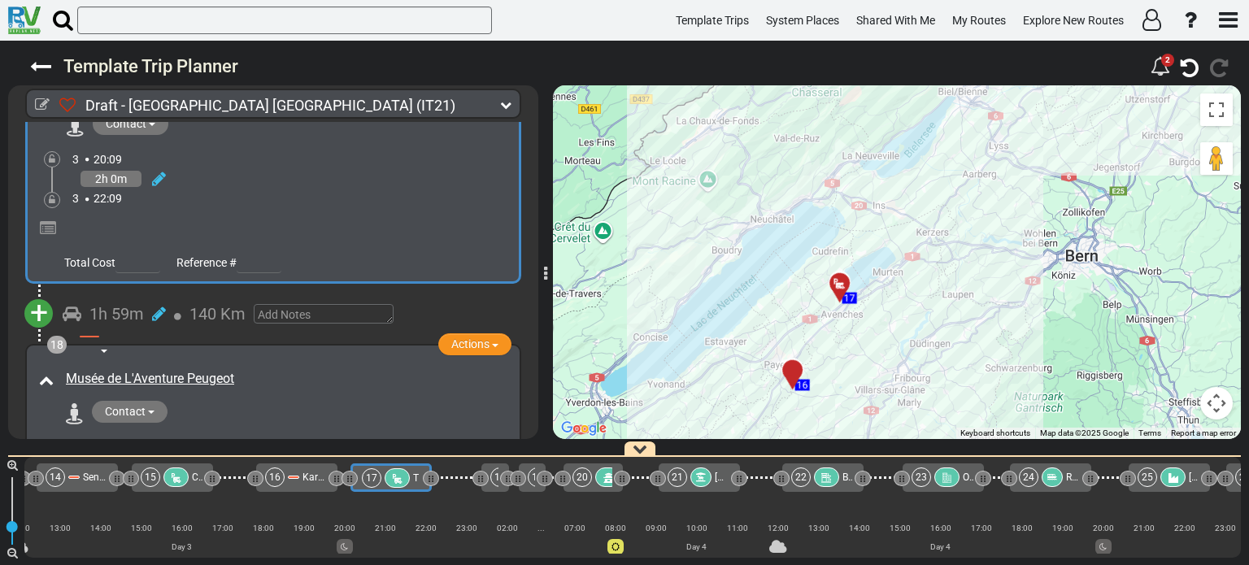
click at [34, 294] on span "+" at bounding box center [39, 312] width 18 height 37
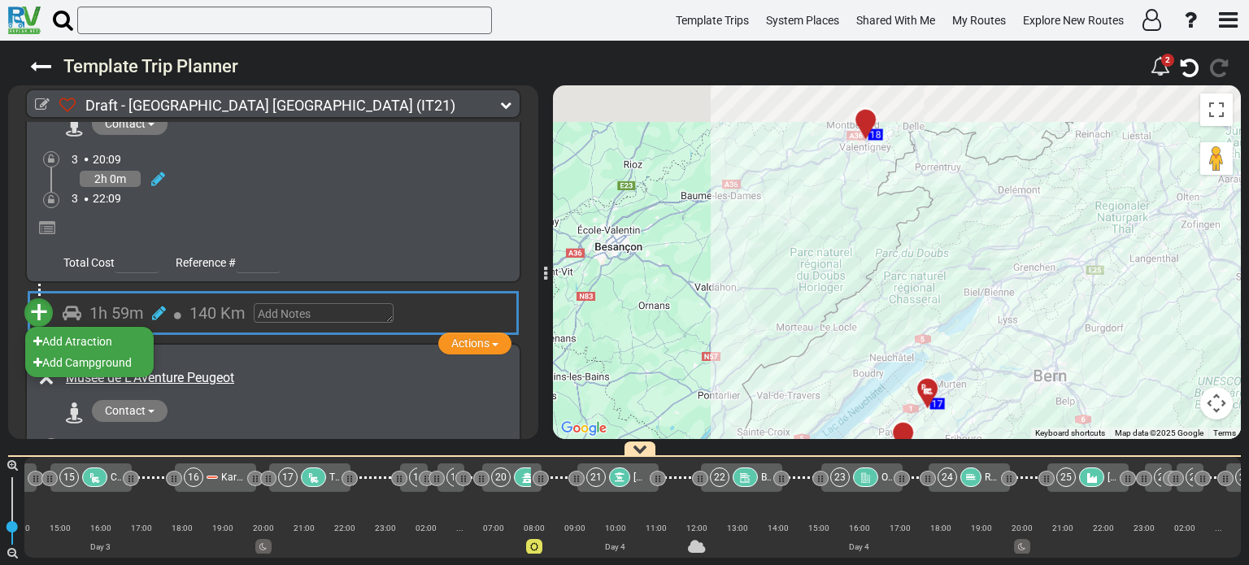
scroll to position [0, 1828]
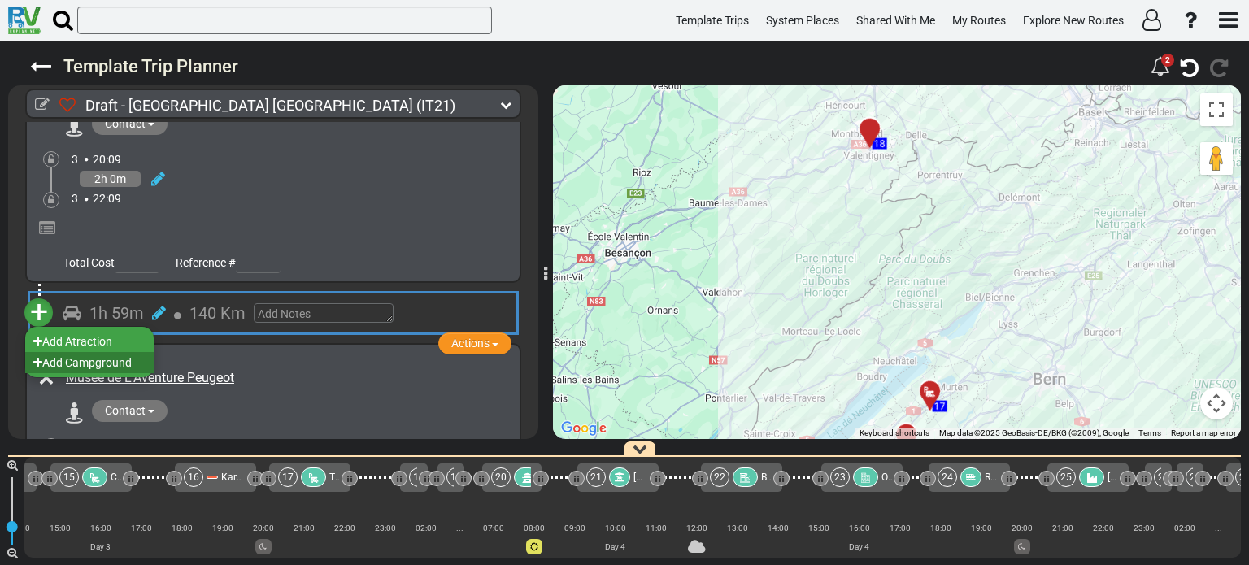
click at [98, 352] on li "Add Campground" at bounding box center [89, 362] width 128 height 21
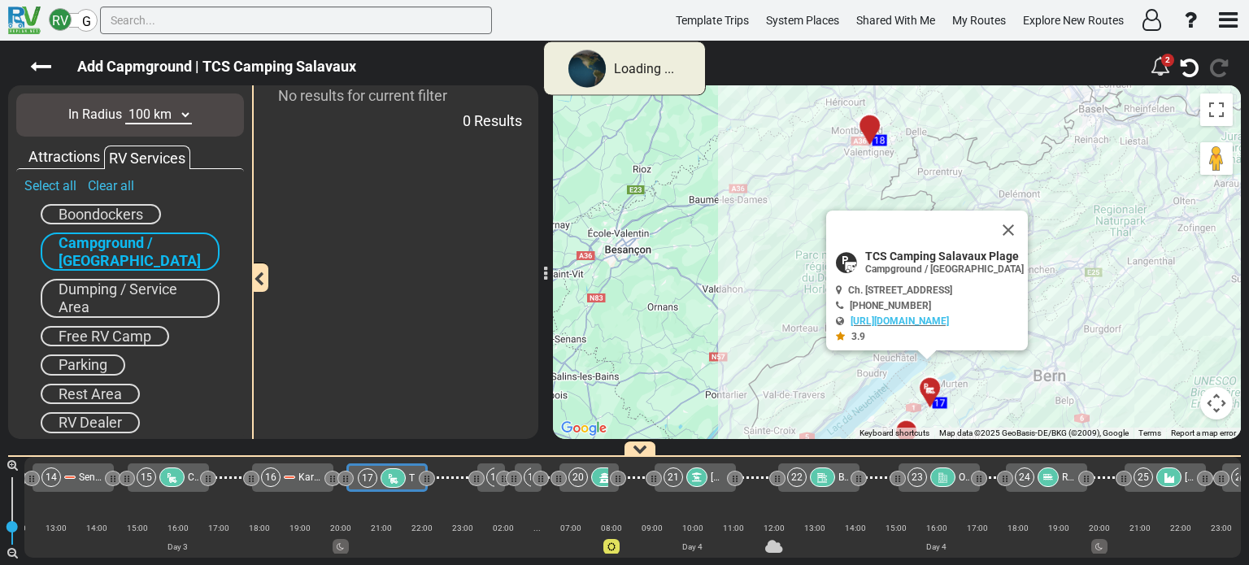
scroll to position [0, 1746]
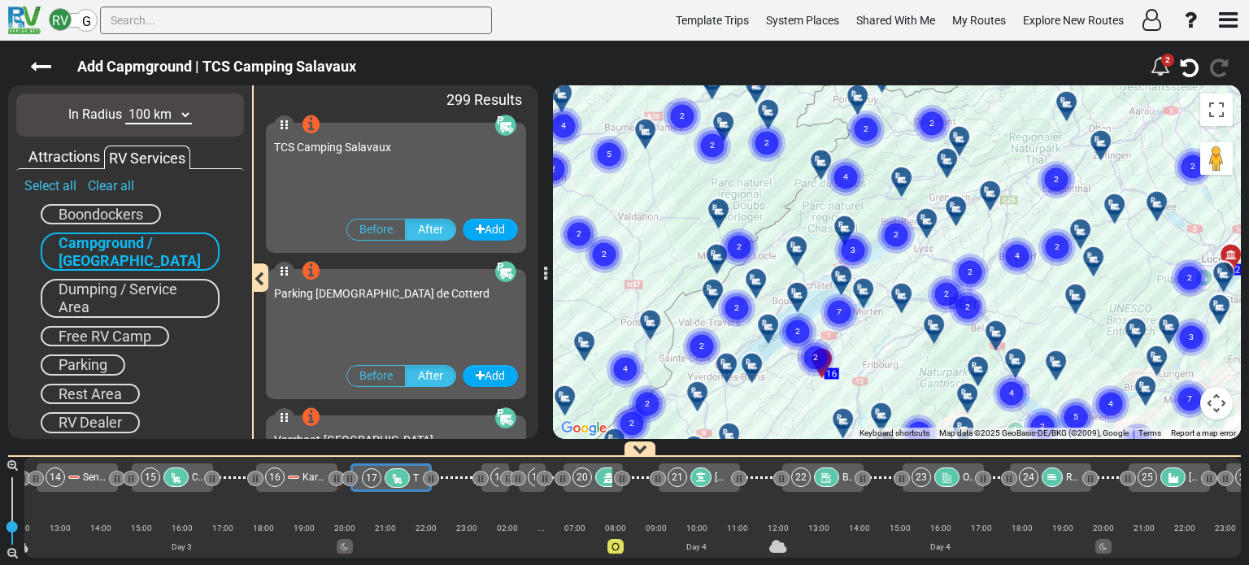
drag, startPoint x: 911, startPoint y: 189, endPoint x: 877, endPoint y: 370, distance: 184.3
click at [877, 370] on div "To activate drag with keyboard, press Alt + Enter. Once in keyboard drag state,…" at bounding box center [897, 262] width 688 height 354
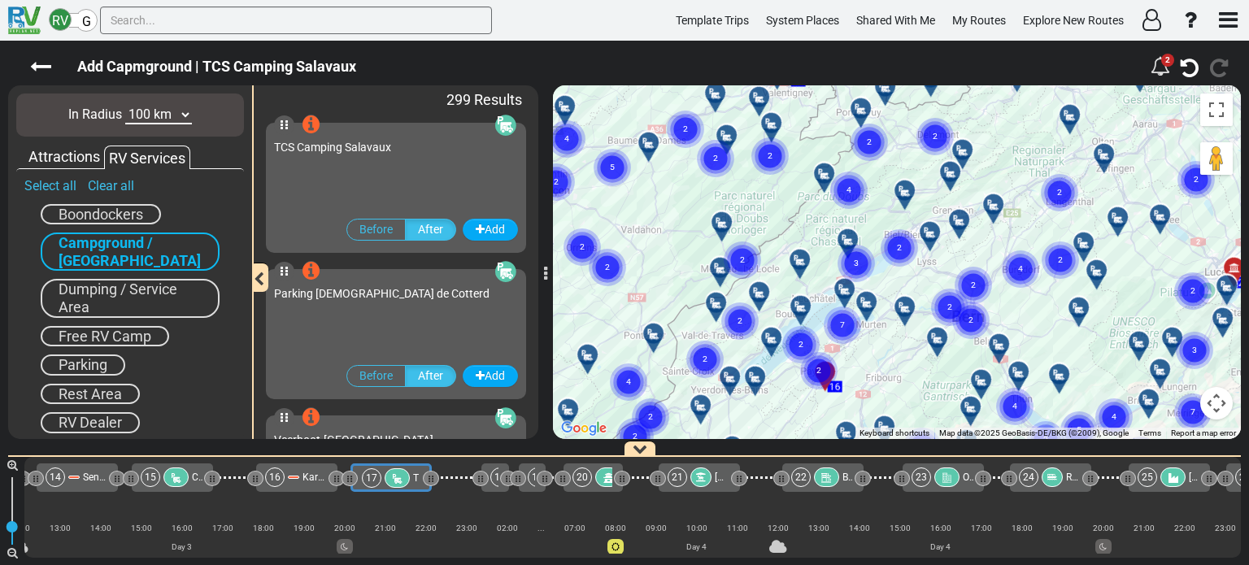
drag, startPoint x: 904, startPoint y: 358, endPoint x: 907, endPoint y: 373, distance: 15.8
click at [907, 373] on div "To activate drag with keyboard, press Alt + Enter. Once in keyboard drag state,…" at bounding box center [897, 262] width 688 height 354
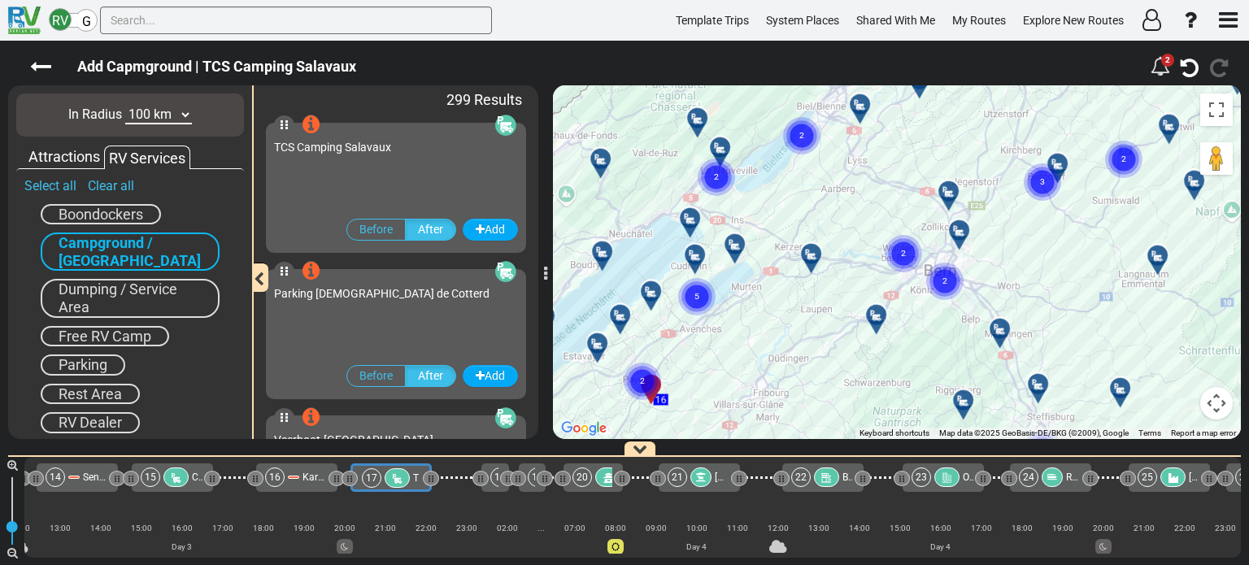
drag, startPoint x: 1028, startPoint y: 324, endPoint x: 925, endPoint y: 337, distance: 103.2
click at [925, 337] on div "To activate drag with keyboard, press Alt + Enter. Once in keyboard drag state,…" at bounding box center [897, 262] width 688 height 354
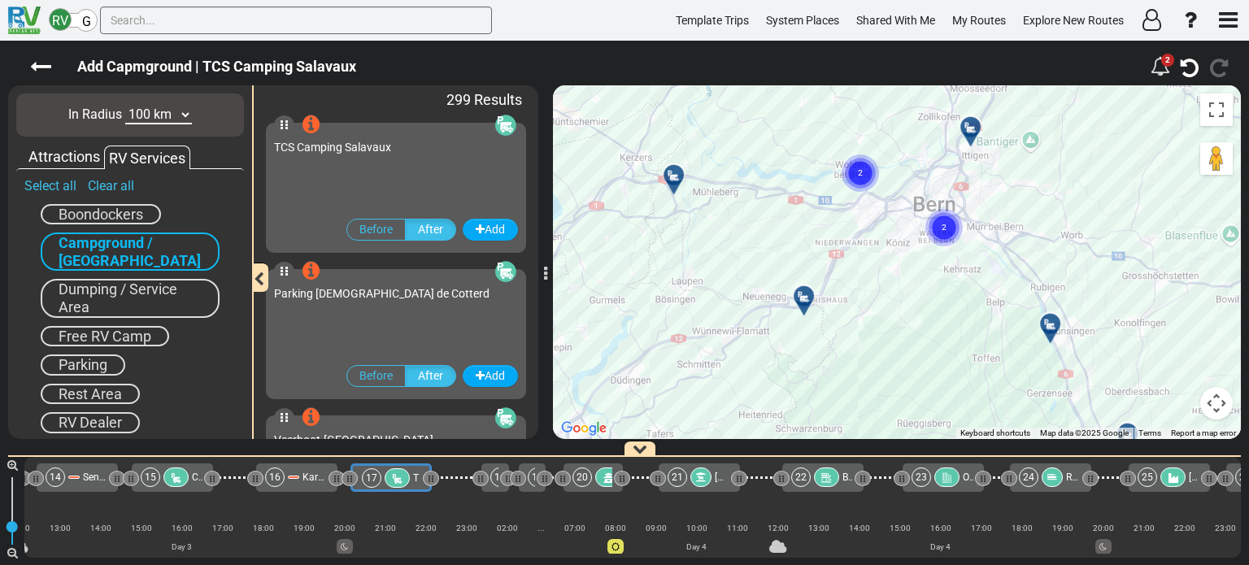
click at [803, 295] on icon at bounding box center [804, 296] width 16 height 13
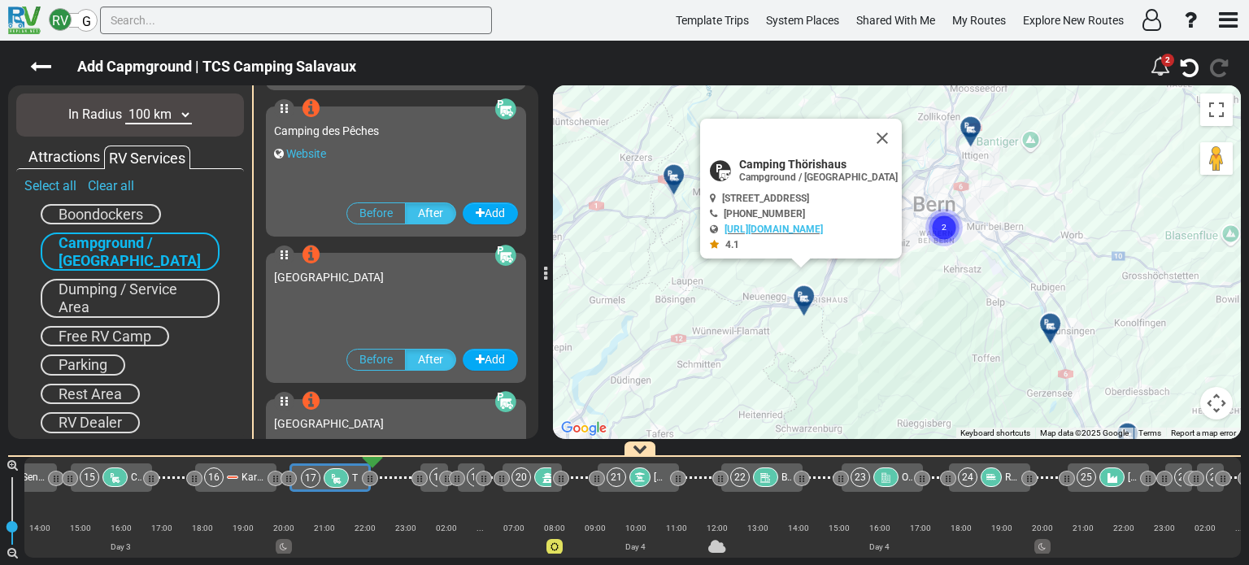
scroll to position [2777, 0]
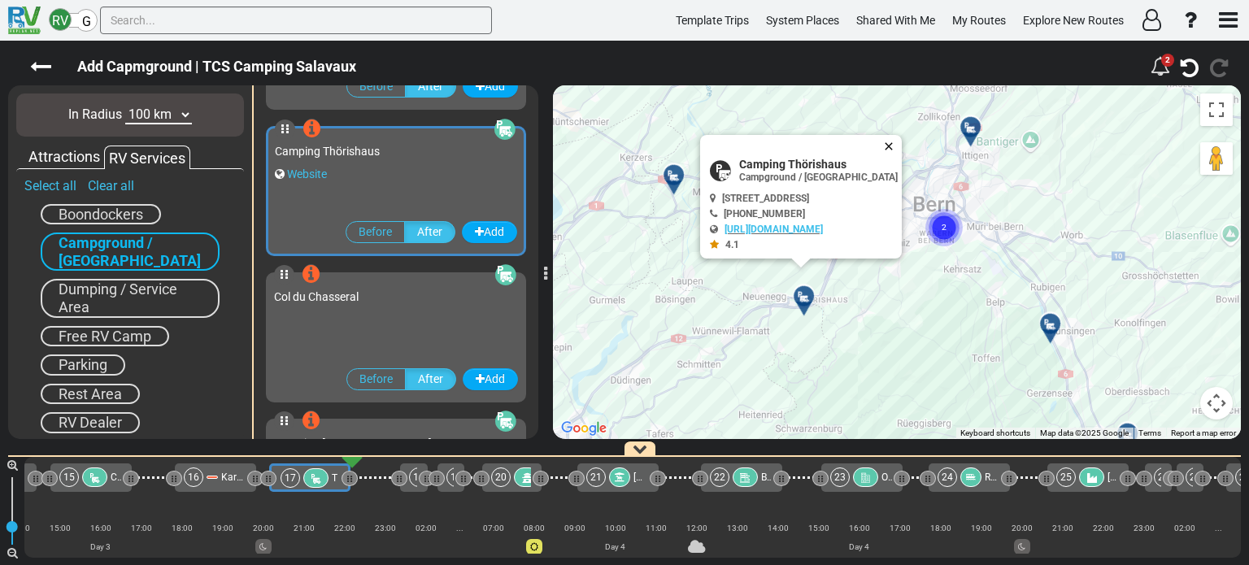
click at [902, 142] on button "Close" at bounding box center [892, 146] width 20 height 23
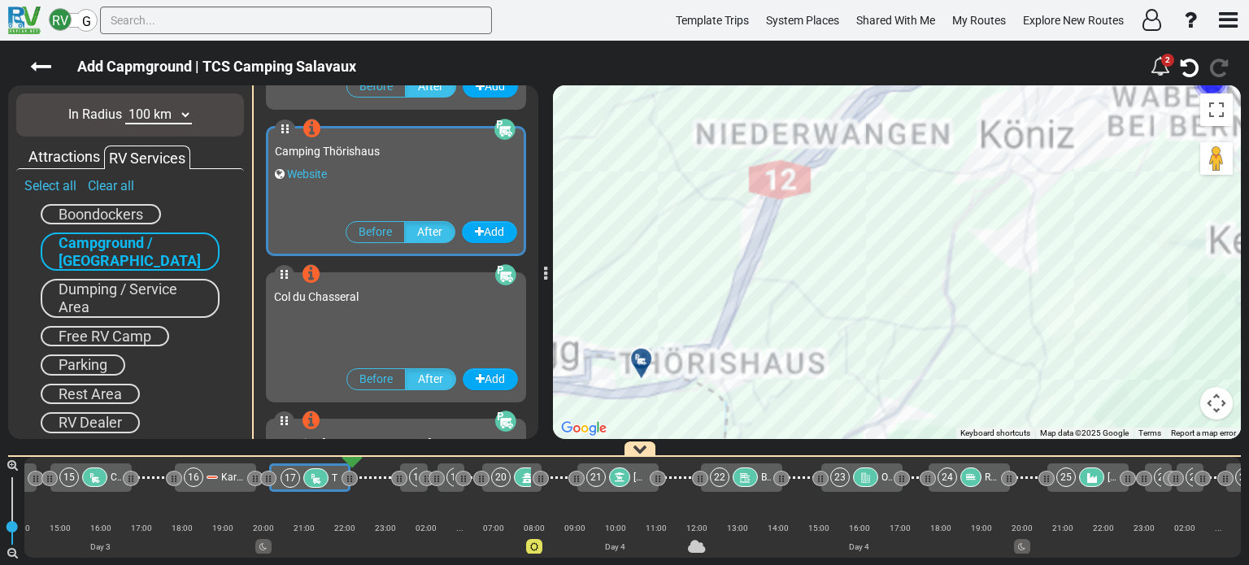
drag, startPoint x: 910, startPoint y: 196, endPoint x: 901, endPoint y: 354, distance: 158.0
click at [901, 354] on div "To navigate, press the arrow keys. To activate drag with keyboard, press Alt + …" at bounding box center [897, 262] width 688 height 354
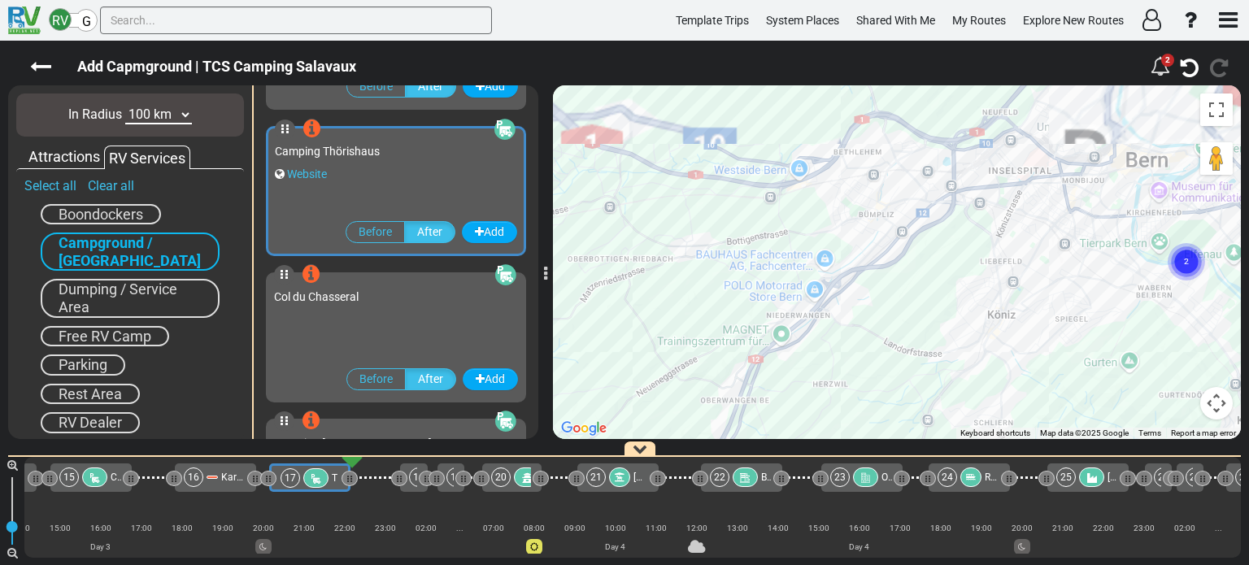
drag, startPoint x: 897, startPoint y: 259, endPoint x: 888, endPoint y: 340, distance: 81.8
click at [888, 340] on div "To activate drag with keyboard, press Alt + Enter. Once in keyboard drag state,…" at bounding box center [897, 262] width 688 height 354
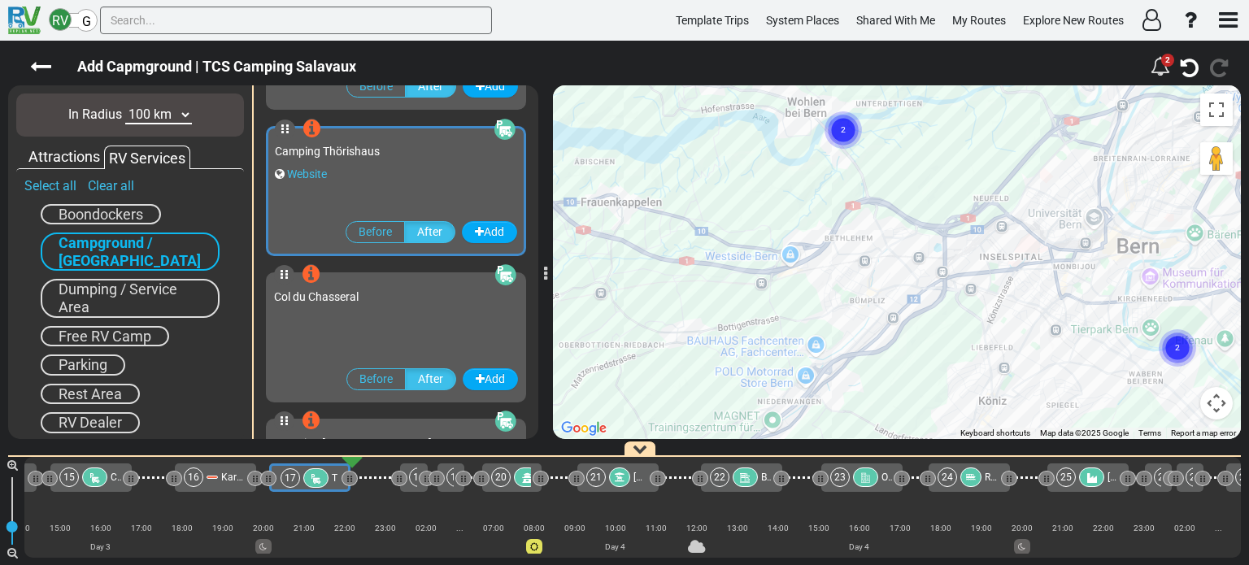
click at [929, 400] on div "To activate drag with keyboard, press Alt + Enter. Once in keyboard drag state,…" at bounding box center [897, 262] width 688 height 354
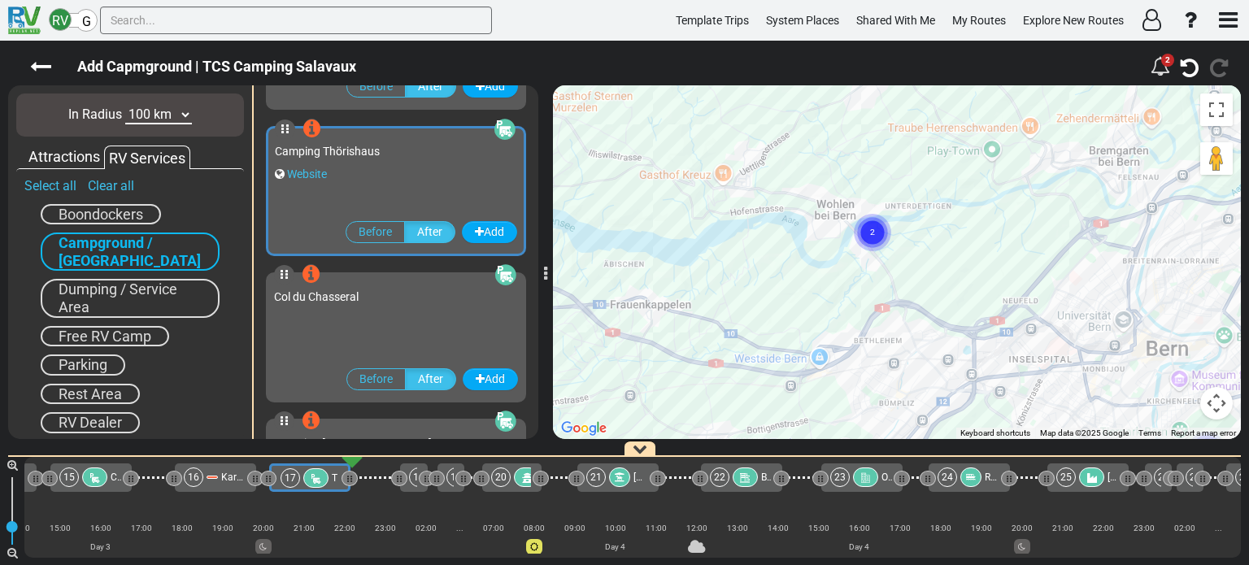
click at [874, 233] on text "2" at bounding box center [872, 231] width 5 height 11
click at [891, 209] on div "To navigate, press the arrow keys. To activate drag with keyboard, press Alt + …" at bounding box center [897, 262] width 688 height 354
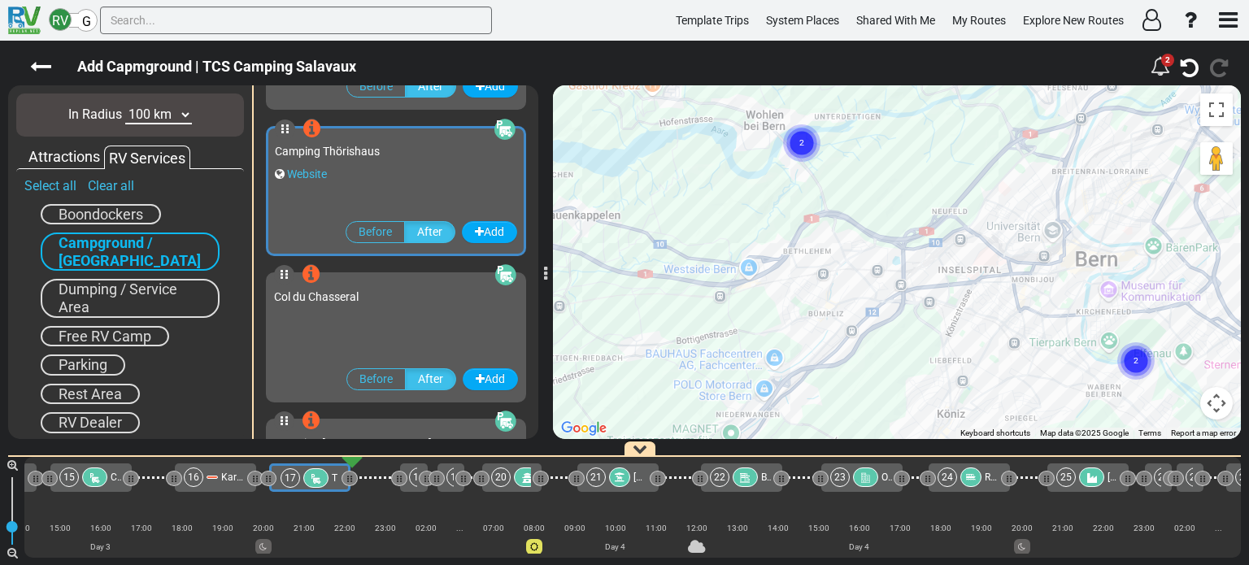
click at [1138, 361] on circle "Cluster of 2 markers" at bounding box center [1135, 360] width 37 height 37
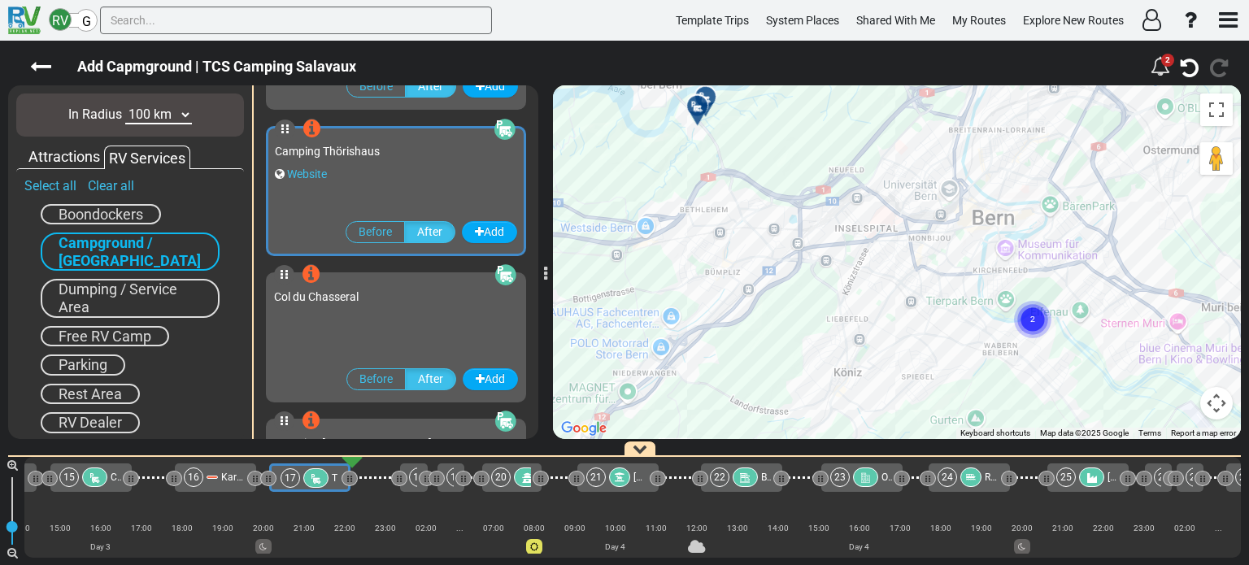
drag, startPoint x: 1053, startPoint y: 363, endPoint x: 934, endPoint y: 313, distance: 128.9
click at [934, 313] on div "To navigate, press the arrow keys. To activate drag with keyboard, press Alt + …" at bounding box center [897, 262] width 688 height 354
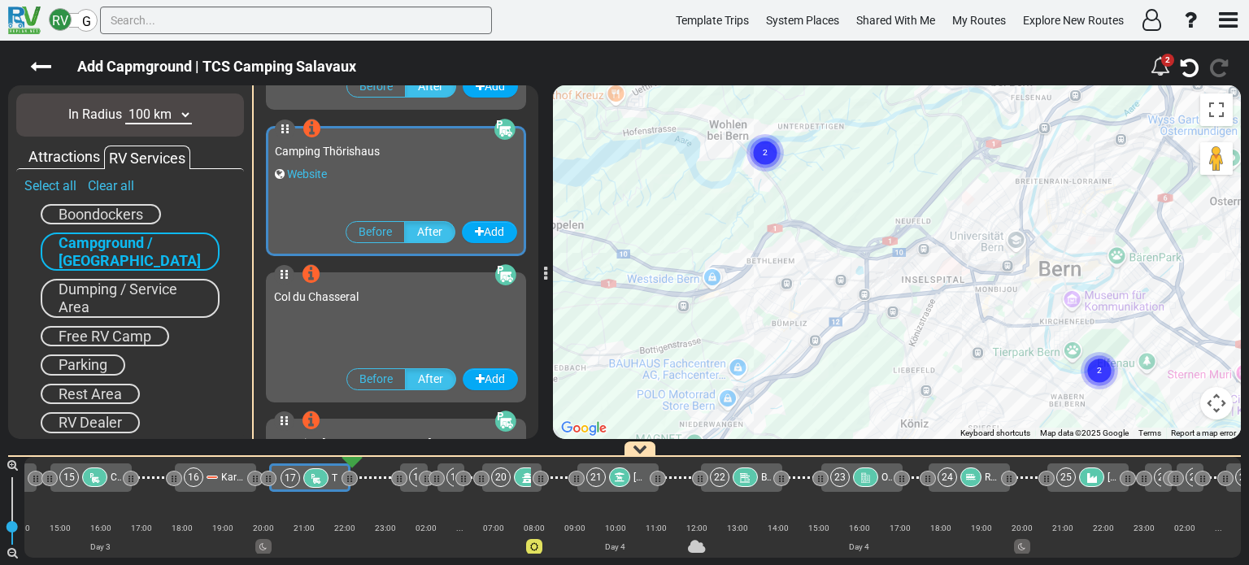
click at [1039, 390] on div "To navigate, press the arrow keys. To activate drag with keyboard, press Alt + …" at bounding box center [897, 262] width 688 height 354
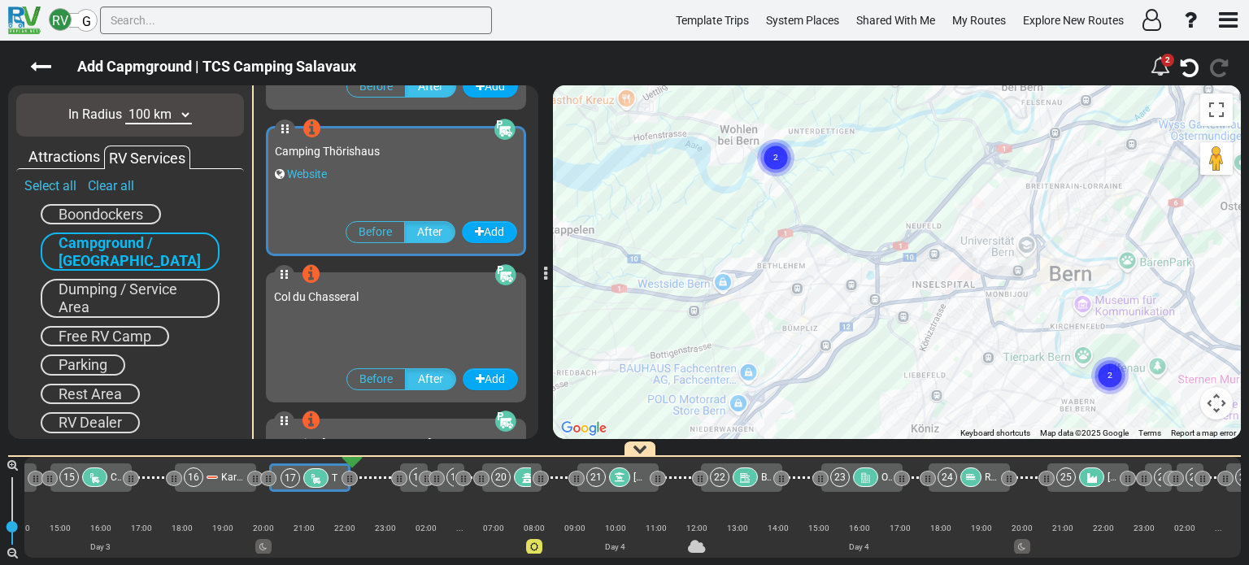
drag, startPoint x: 1028, startPoint y: 384, endPoint x: 870, endPoint y: 309, distance: 174.5
click at [870, 309] on div "To navigate, press the arrow keys. To activate drag with keyboard, press Alt + …" at bounding box center [897, 262] width 688 height 354
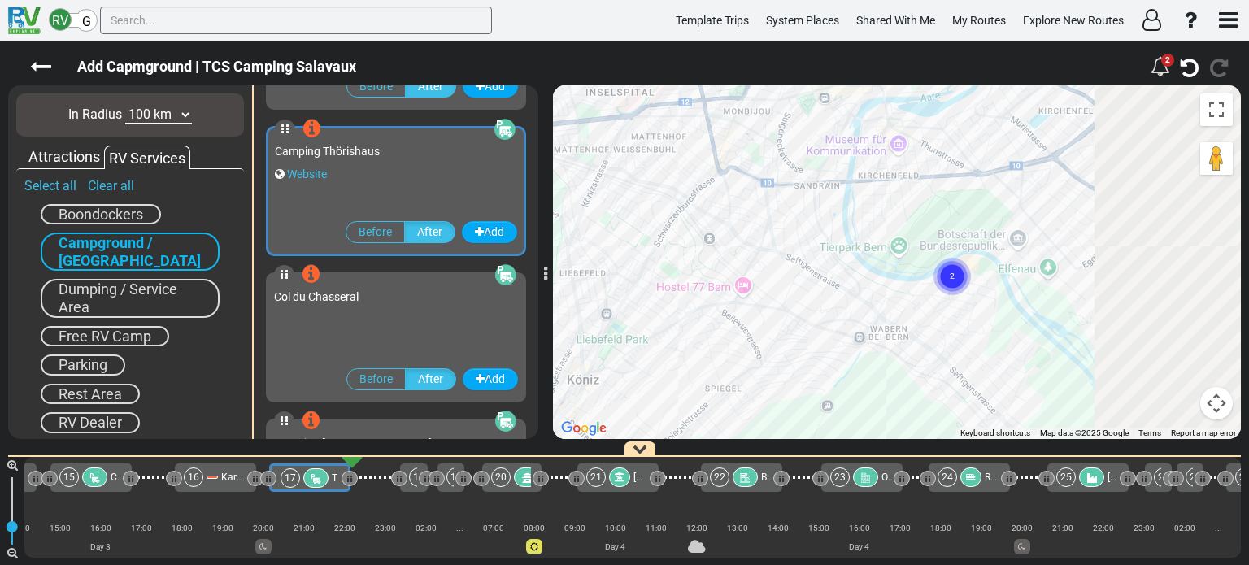
drag, startPoint x: 767, startPoint y: 279, endPoint x: 657, endPoint y: 229, distance: 121.2
click at [657, 229] on div "To navigate, press the arrow keys. To activate drag with keyboard, press Alt + …" at bounding box center [897, 262] width 688 height 354
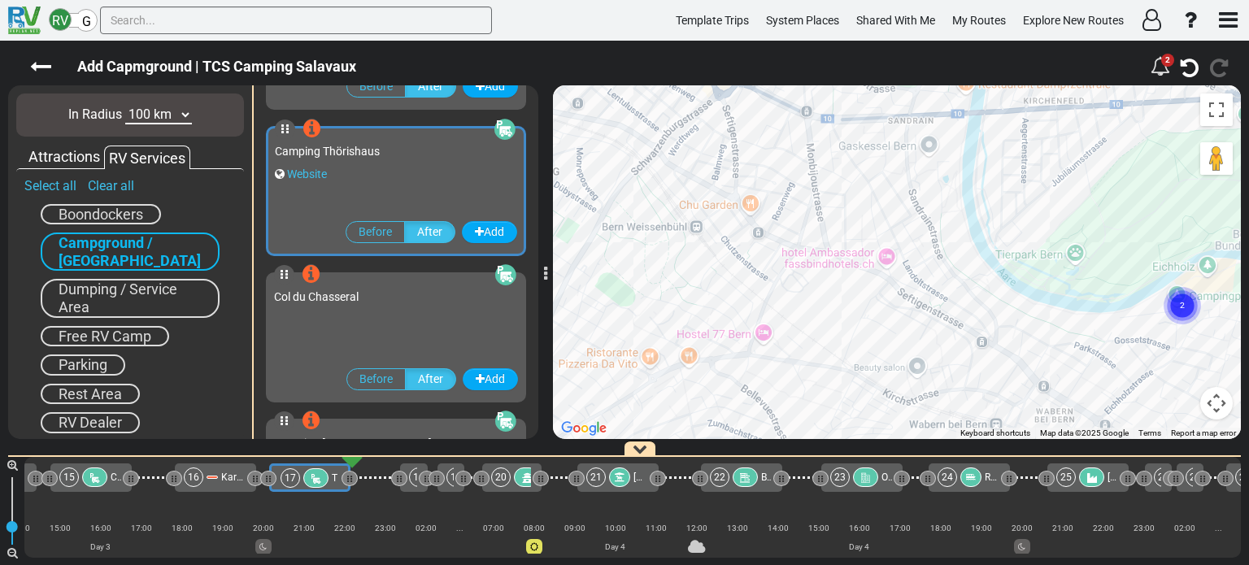
click at [598, 227] on div "To navigate, press the arrow keys. To activate drag with keyboard, press Alt + …" at bounding box center [897, 262] width 688 height 354
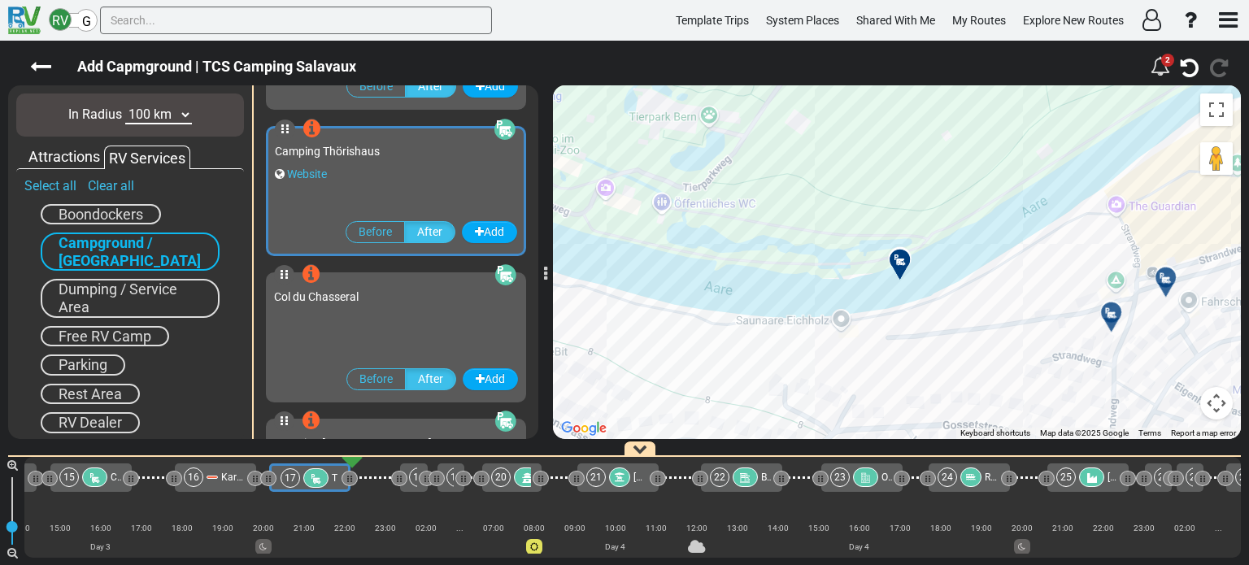
click at [1113, 315] on div at bounding box center [1116, 318] width 27 height 25
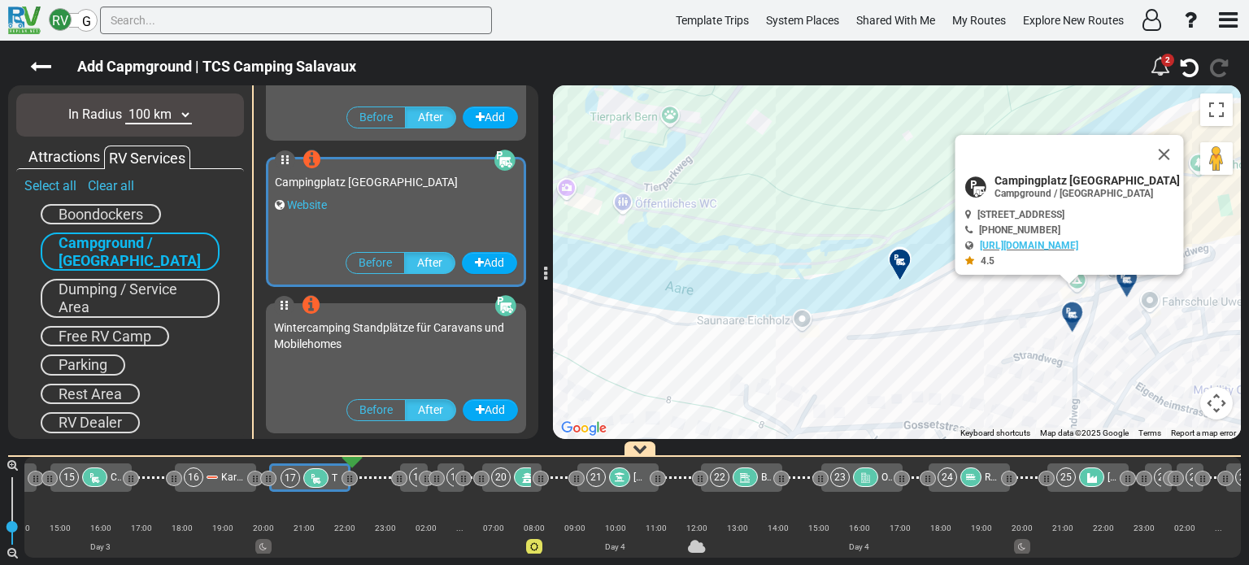
scroll to position [4826, 0]
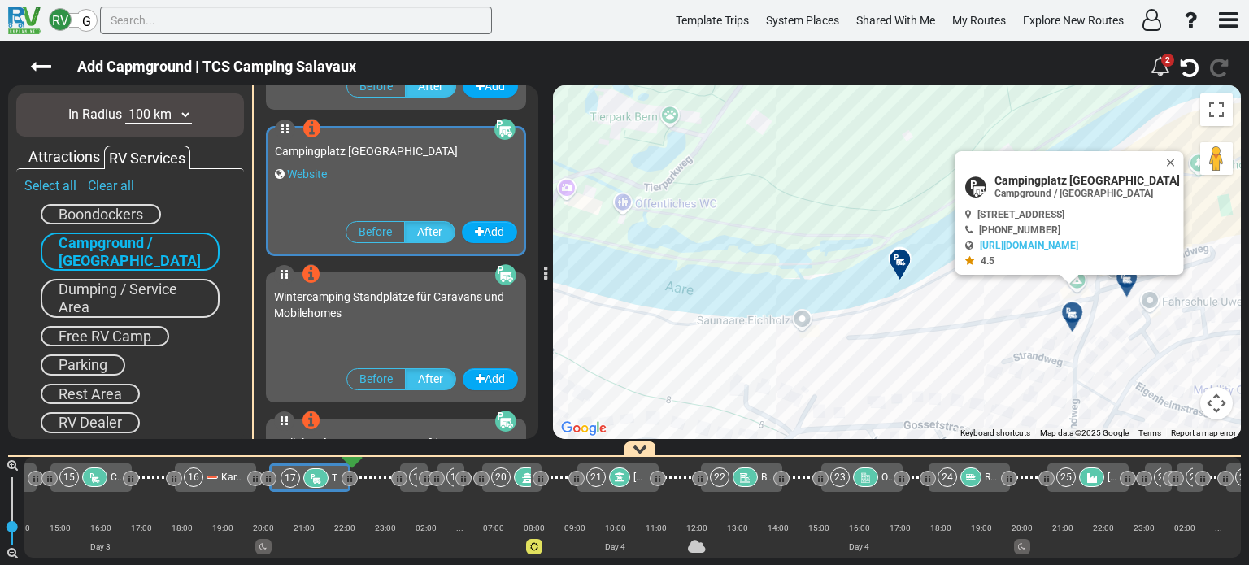
click at [1125, 279] on div at bounding box center [1132, 284] width 27 height 25
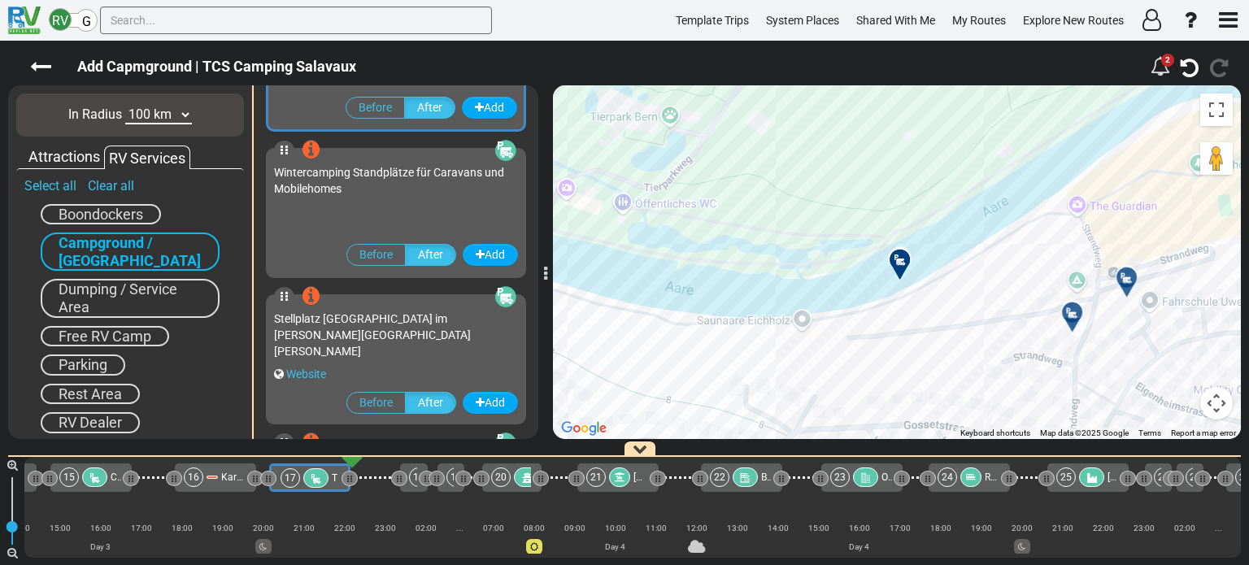
scroll to position [4972, 0]
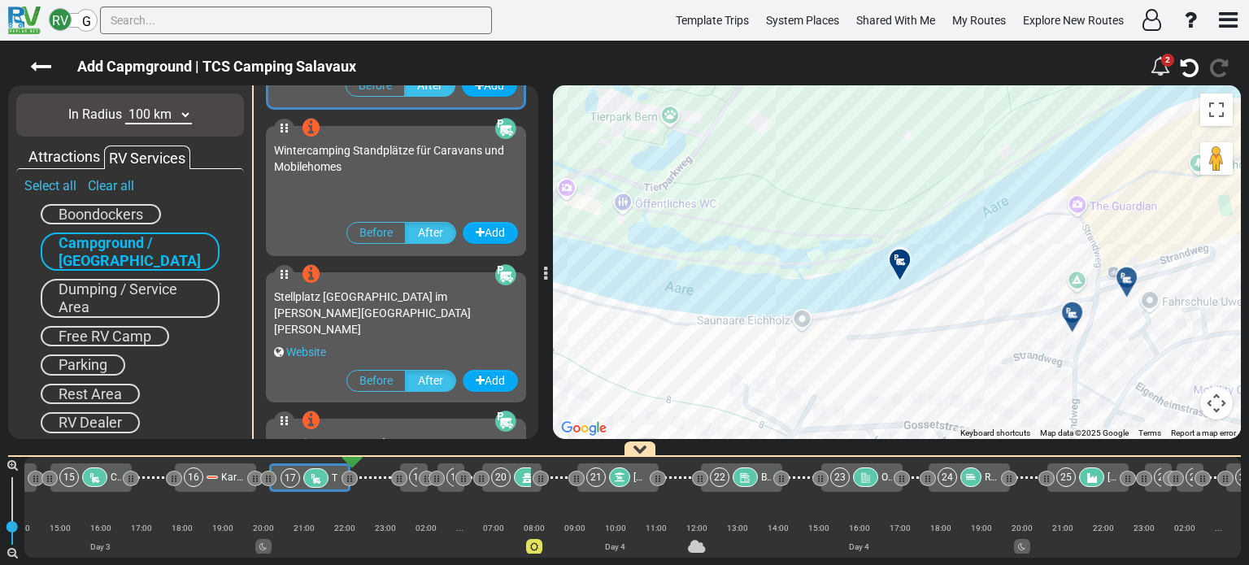
click at [1125, 279] on div at bounding box center [1132, 284] width 27 height 25
click at [1126, 279] on div at bounding box center [1132, 284] width 27 height 25
click at [1126, 280] on div at bounding box center [1132, 284] width 27 height 25
drag, startPoint x: 858, startPoint y: 223, endPoint x: 986, endPoint y: 376, distance: 199.1
click at [1017, 402] on div "To navigate, press the arrow keys. To activate drag with keyboard, press Alt + …" at bounding box center [897, 262] width 688 height 354
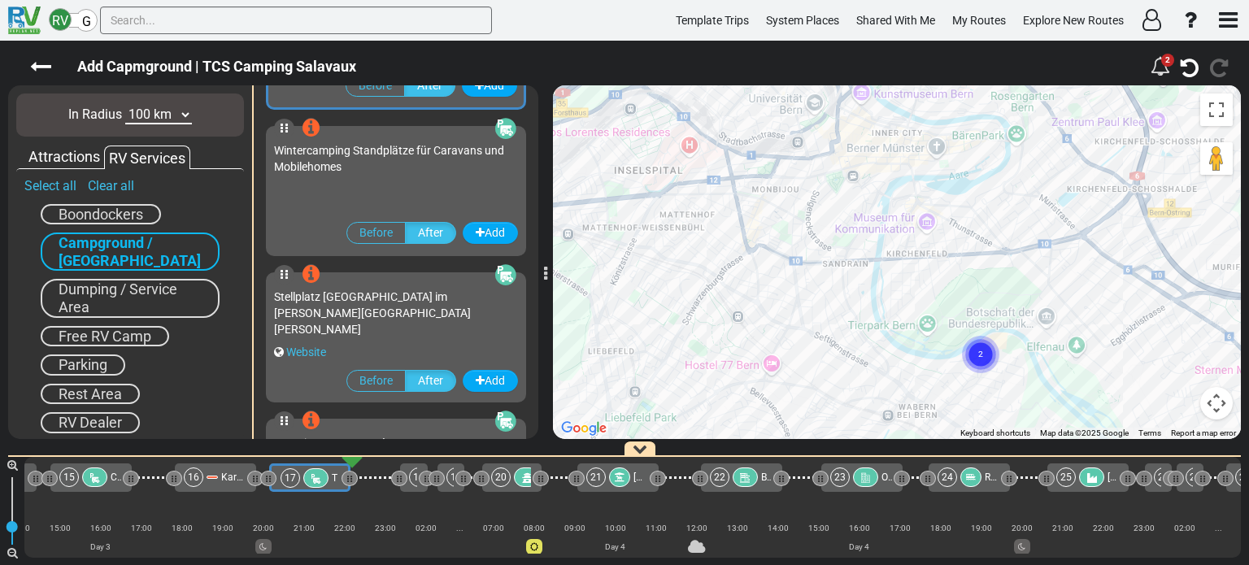
drag, startPoint x: 875, startPoint y: 288, endPoint x: 911, endPoint y: 350, distance: 72.1
click at [911, 350] on div "To activate drag with keyboard, press Alt + Enter. Once in keyboard drag state,…" at bounding box center [897, 262] width 688 height 354
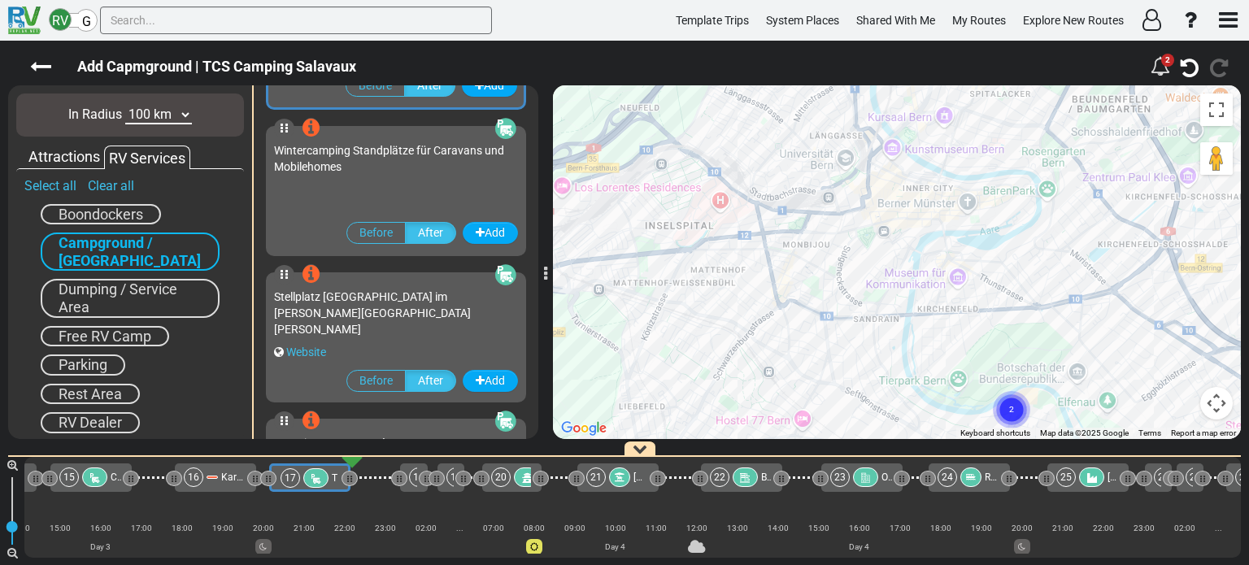
click at [1024, 320] on div "To activate drag with keyboard, press Alt + Enter. Once in keyboard drag state,…" at bounding box center [897, 262] width 688 height 354
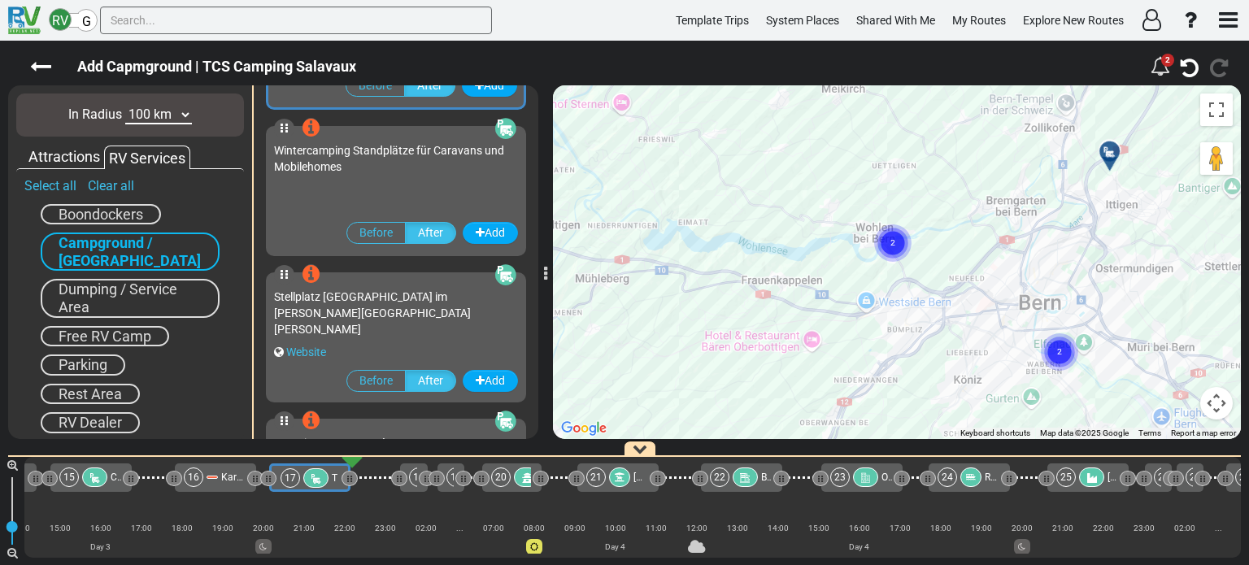
click at [892, 246] on text "2" at bounding box center [892, 242] width 5 height 11
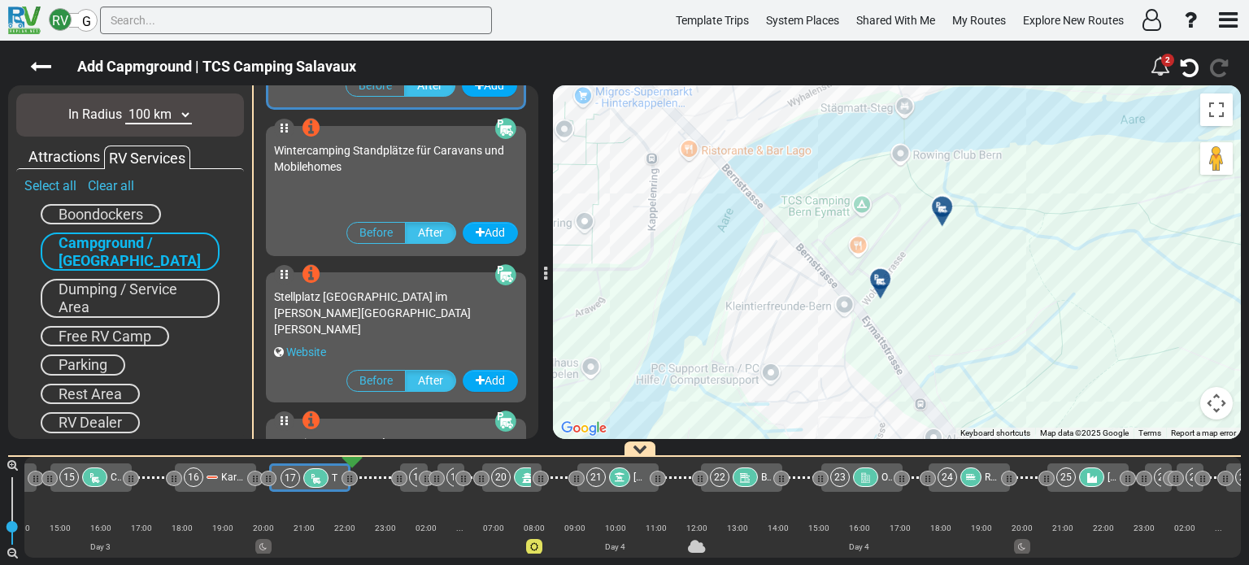
click at [880, 278] on icon at bounding box center [880, 279] width 16 height 13
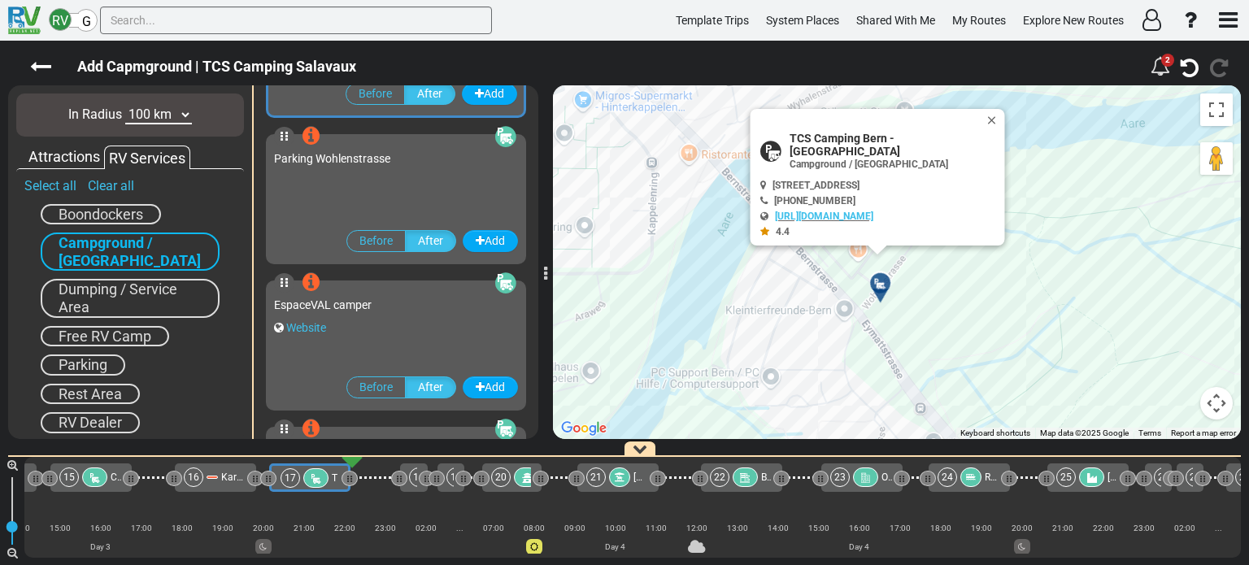
scroll to position [4094, 0]
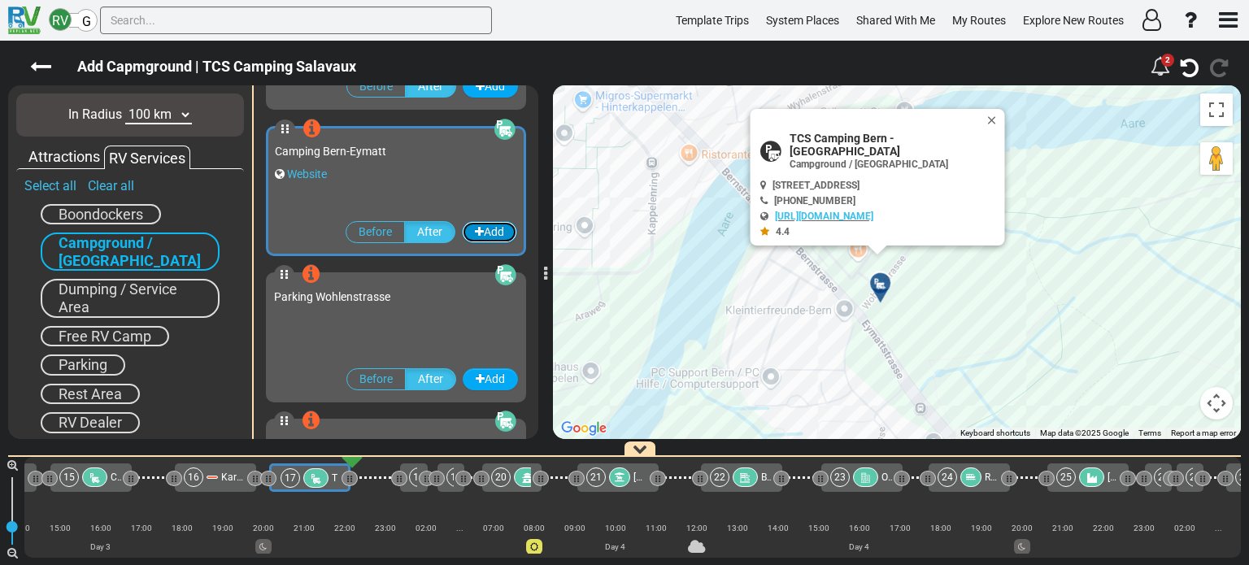
click at [488, 233] on button "Add" at bounding box center [489, 232] width 55 height 22
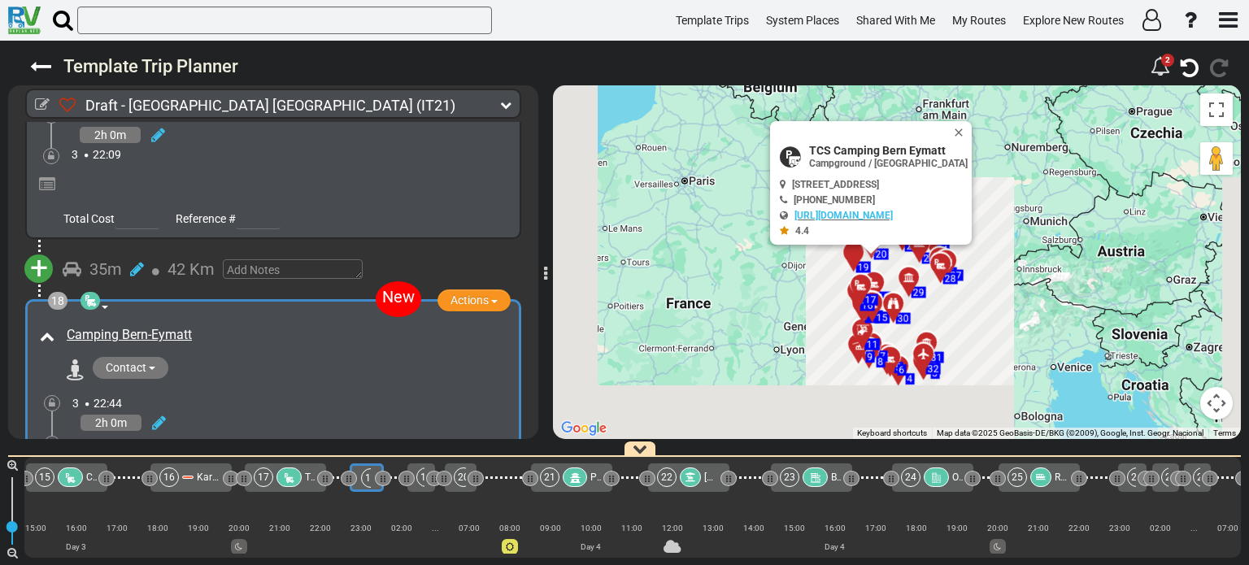
scroll to position [5274, 0]
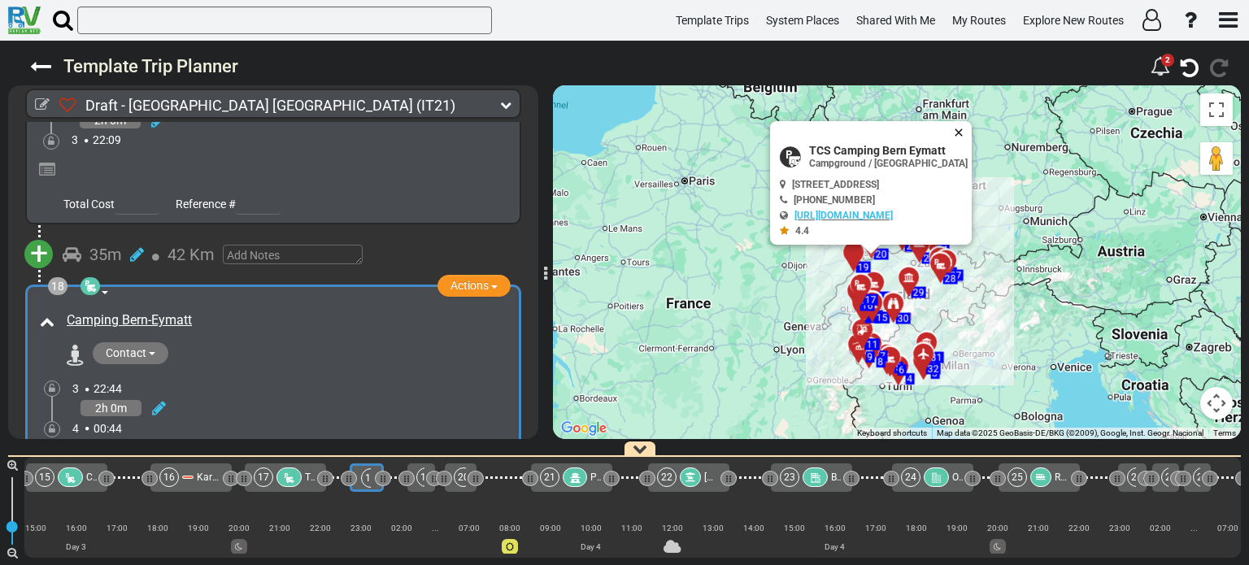
click at [971, 128] on button "Close" at bounding box center [962, 132] width 20 height 23
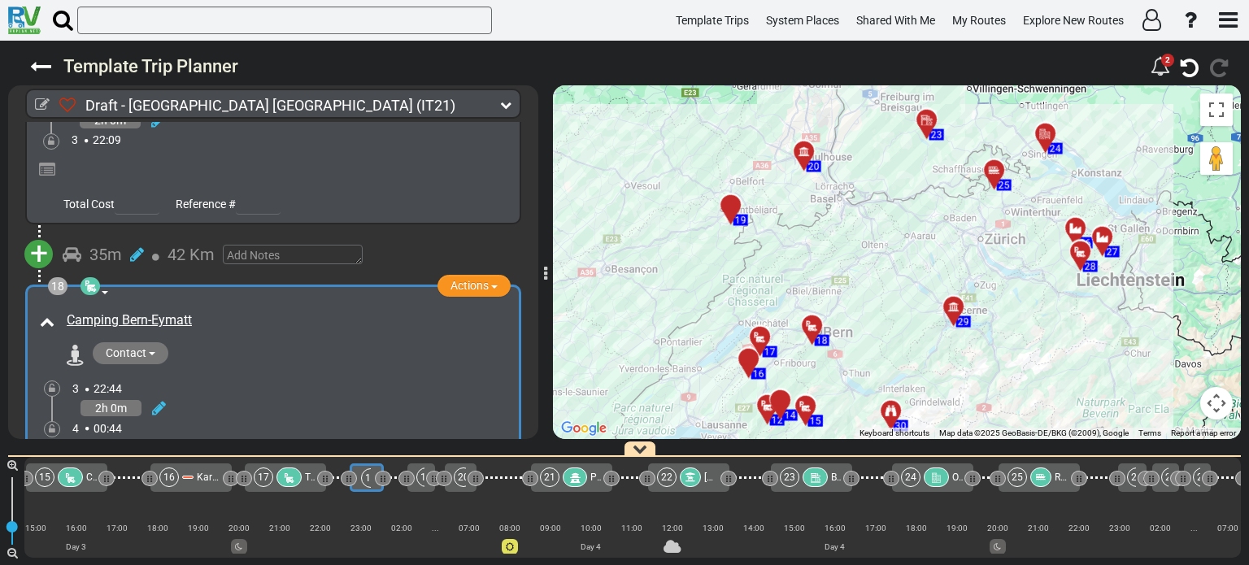
drag, startPoint x: 863, startPoint y: 298, endPoint x: 893, endPoint y: 250, distance: 56.6
click at [893, 250] on div "To activate drag with keyboard, press Alt + Enter. Once in keyboard drag state,…" at bounding box center [897, 262] width 688 height 354
click at [531, 514] on div "+ Add Atraction Add Campground 1h 44m" at bounding box center [273, 543] width 530 height 59
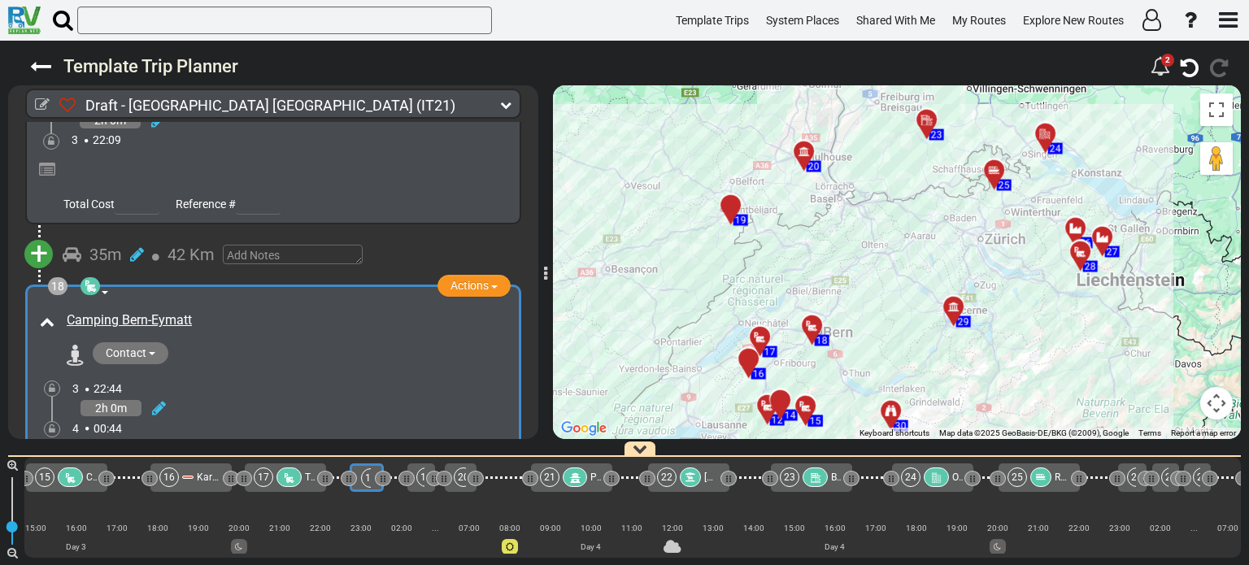
click at [531, 514] on div "+ Add Atraction Add Campground 1h 44m" at bounding box center [273, 543] width 530 height 59
click at [539, 432] on div "Draft - [GEOGRAPHIC_DATA] (IT21) 5 Days 1,957 Km 391 km 627" at bounding box center [624, 303] width 1249 height 524
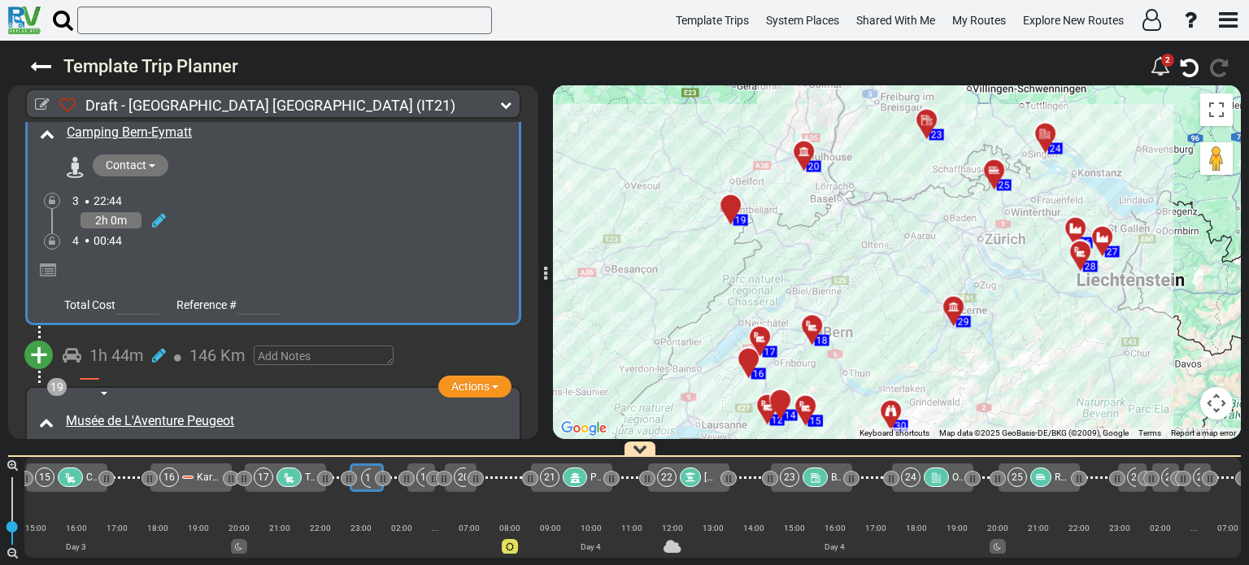
scroll to position [5470, 0]
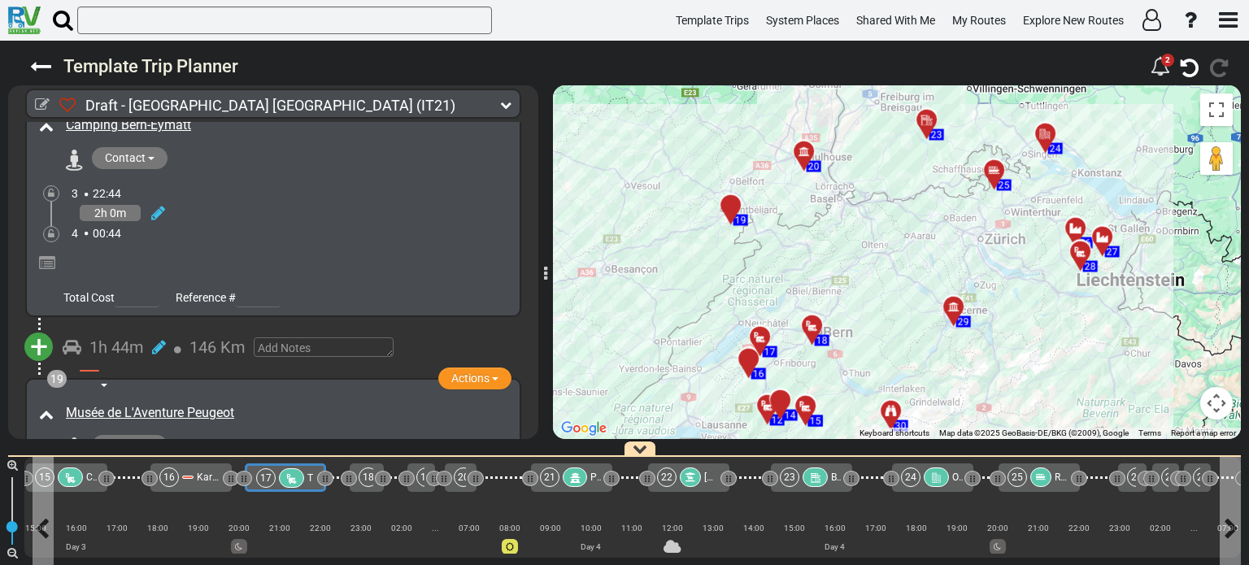
click at [285, 478] on icon at bounding box center [292, 478] width 14 height 11
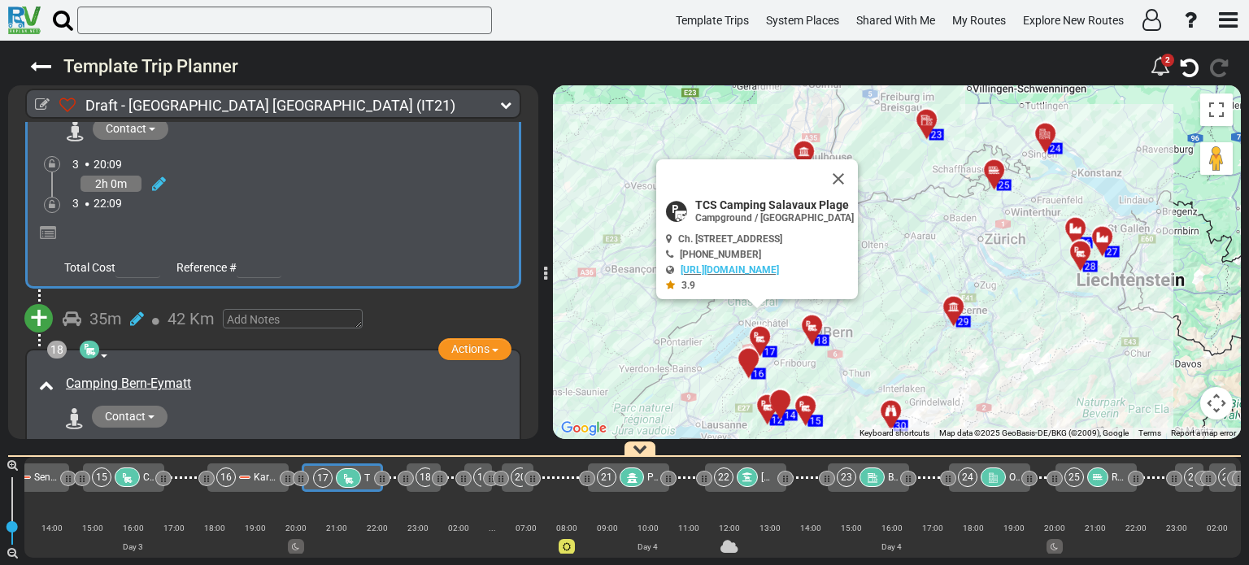
scroll to position [0, 1746]
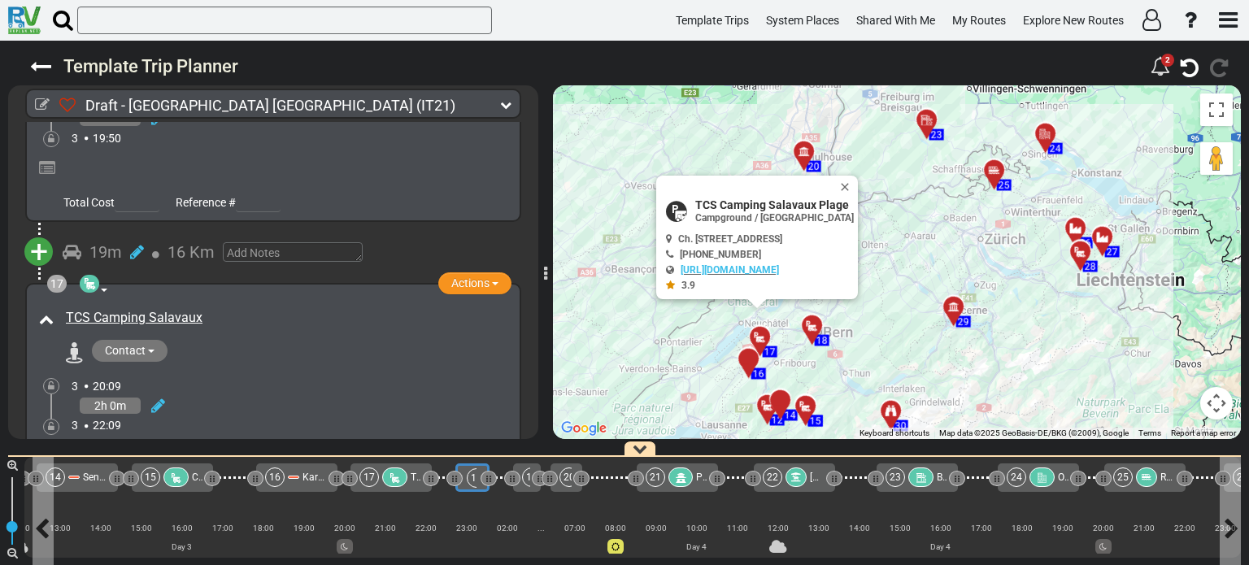
click at [474, 474] on div "18" at bounding box center [477, 478] width 20 height 20
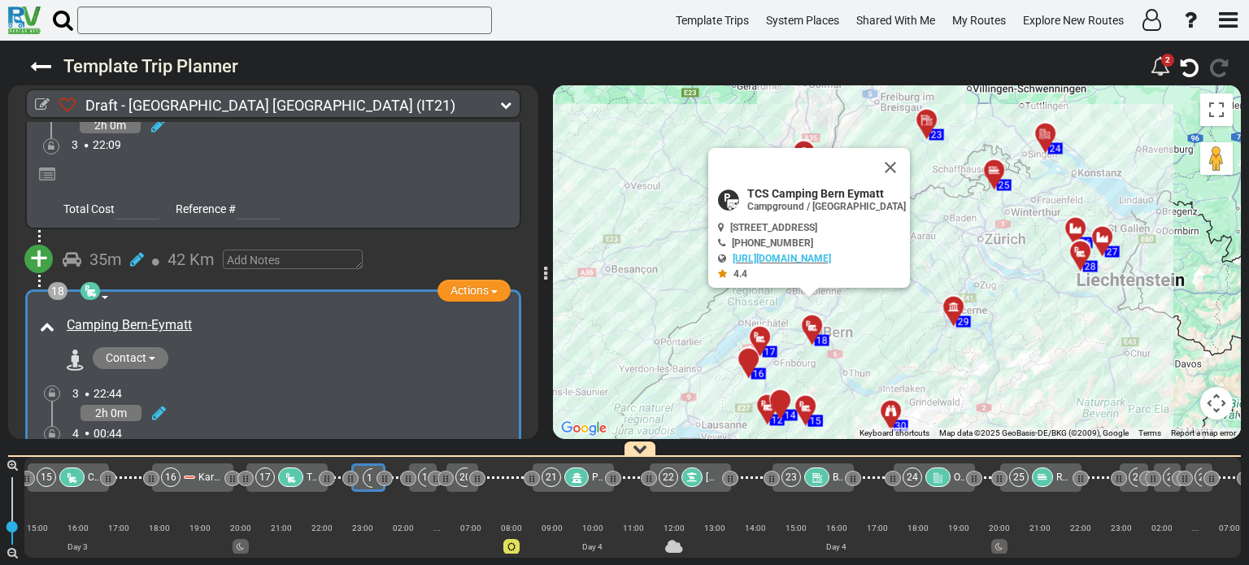
scroll to position [0, 1852]
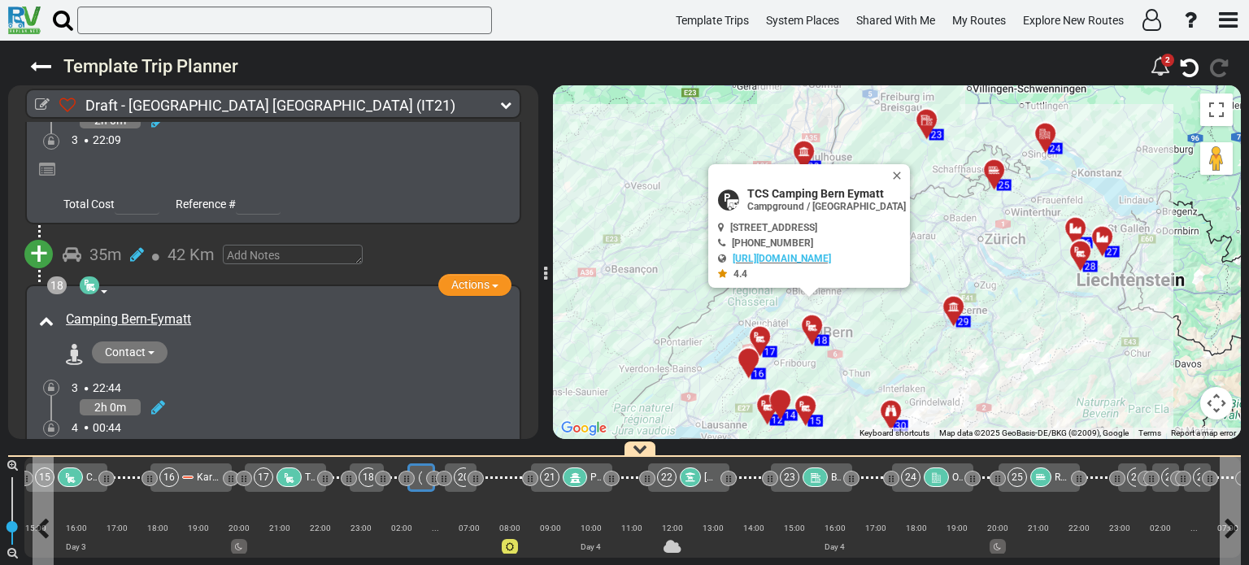
click at [419, 477] on div "19" at bounding box center [429, 478] width 20 height 20
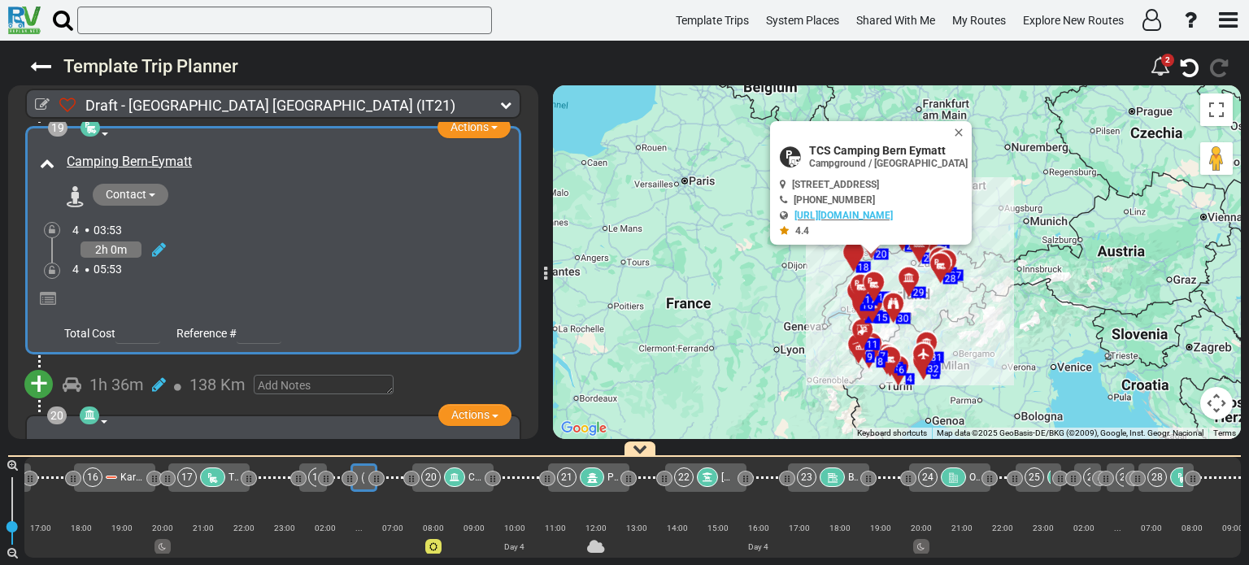
scroll to position [5723, 0]
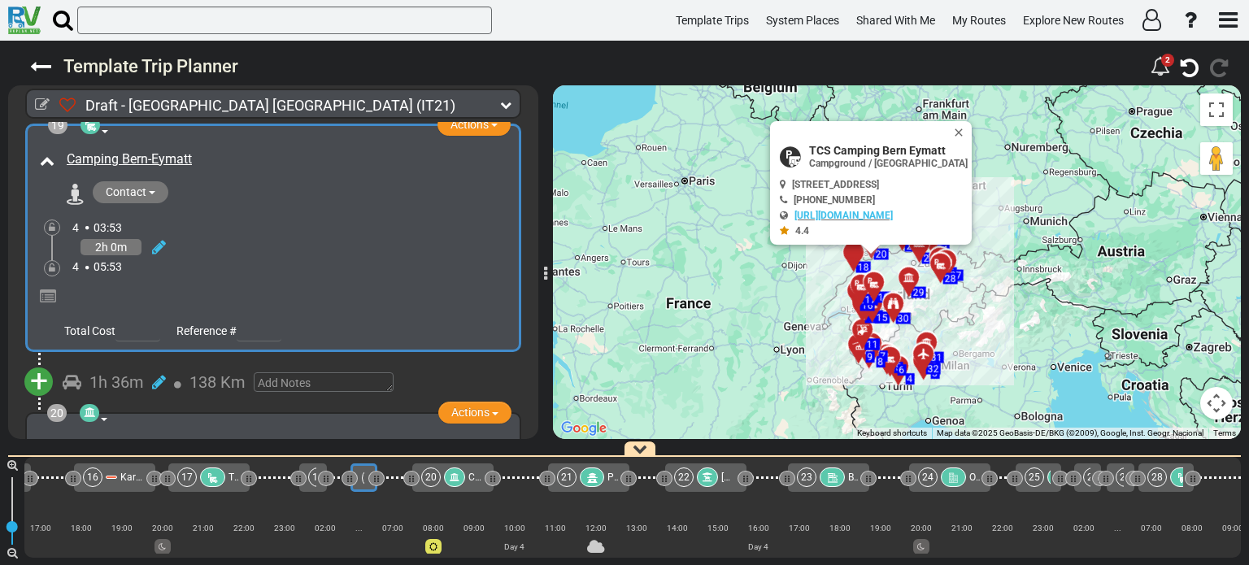
click at [538, 133] on div "Draft - [GEOGRAPHIC_DATA] (IT21) 5 Days 2,137 Km 427 km 640" at bounding box center [624, 303] width 1249 height 524
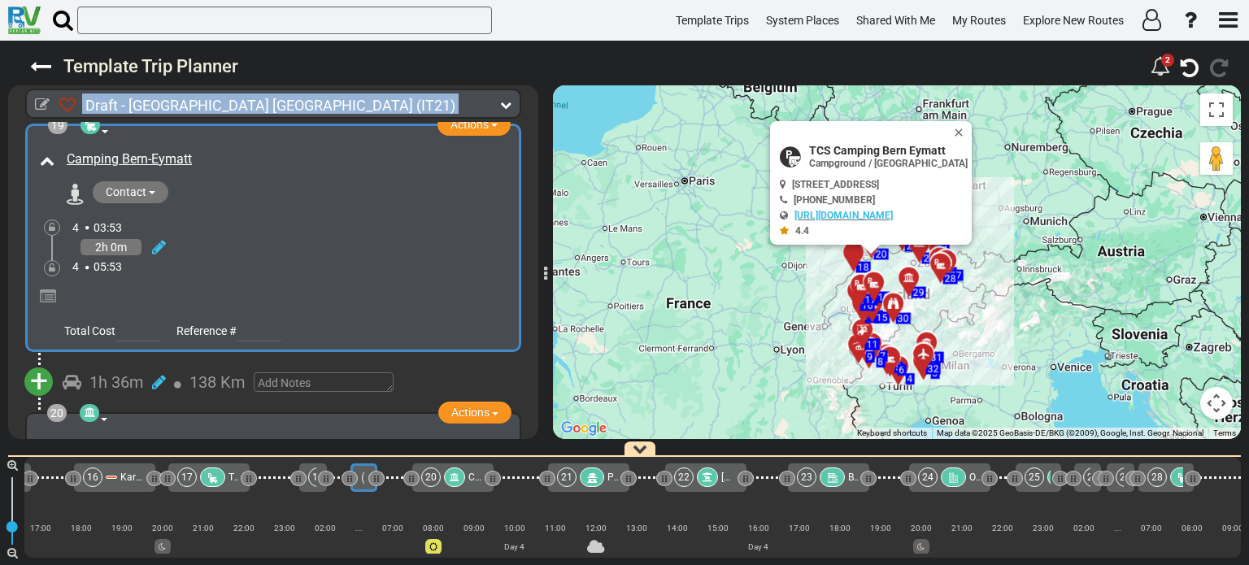
click at [537, 127] on div "Draft - [GEOGRAPHIC_DATA] (IT21) 5 Days 2,137 Km 427 km 640" at bounding box center [624, 303] width 1249 height 524
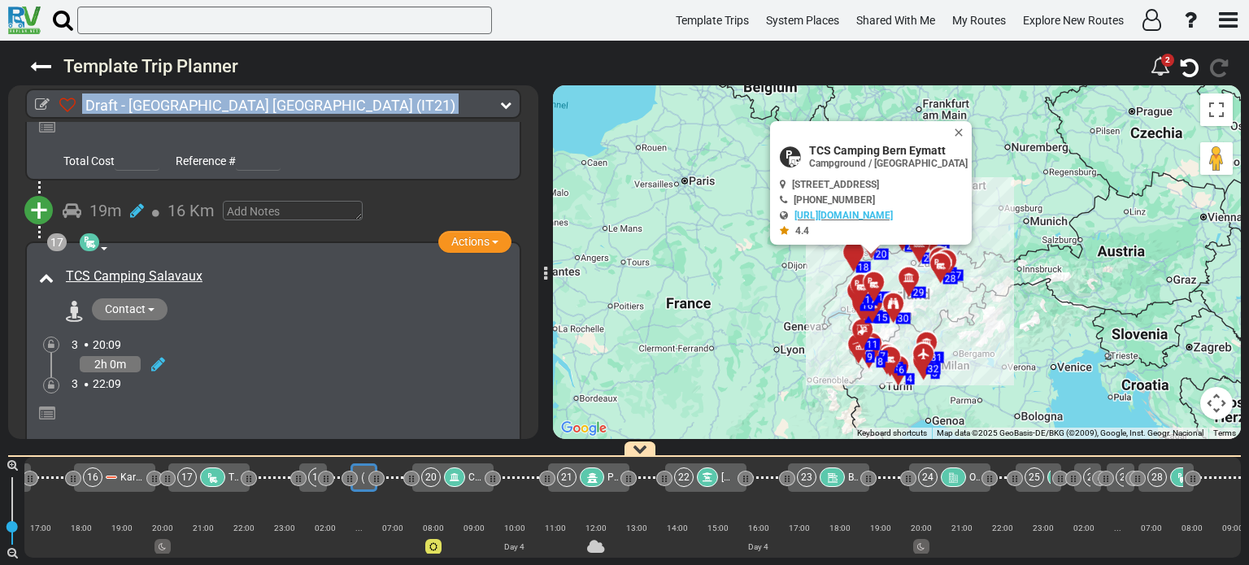
scroll to position [0, 0]
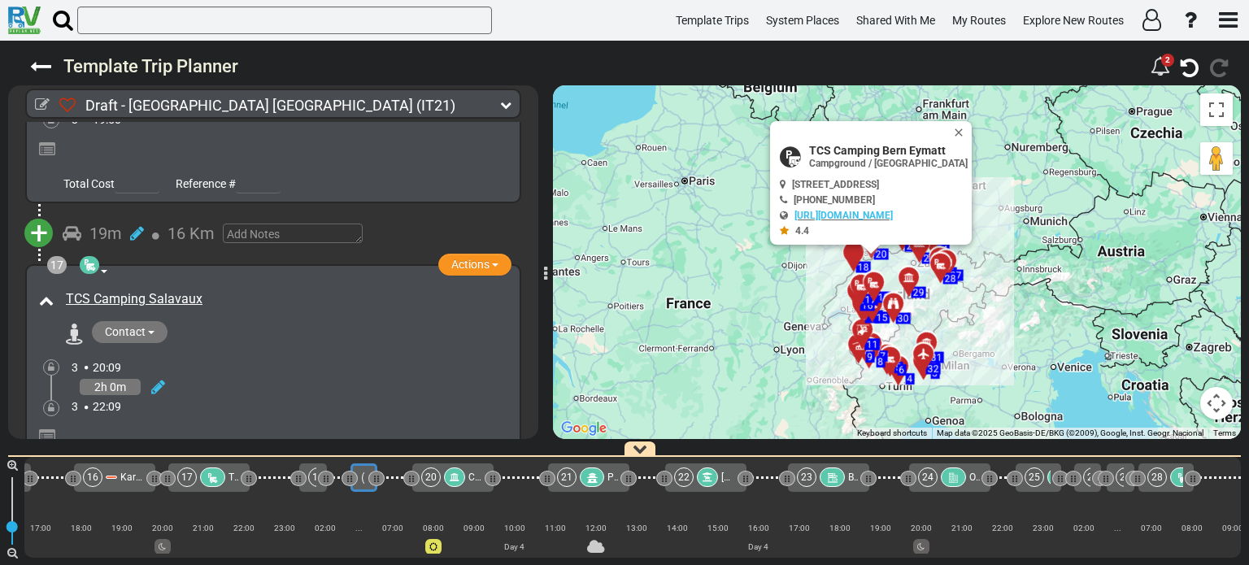
click at [377, 376] on div "2h 0m" at bounding box center [292, 388] width 440 height 24
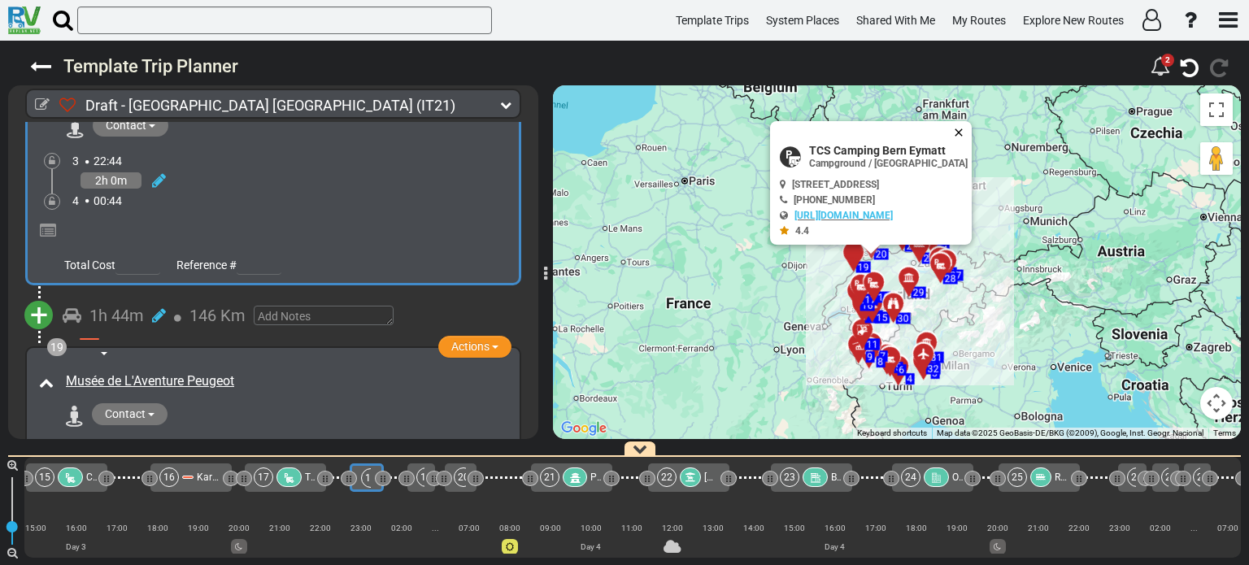
click at [971, 129] on button "Close" at bounding box center [962, 132] width 20 height 23
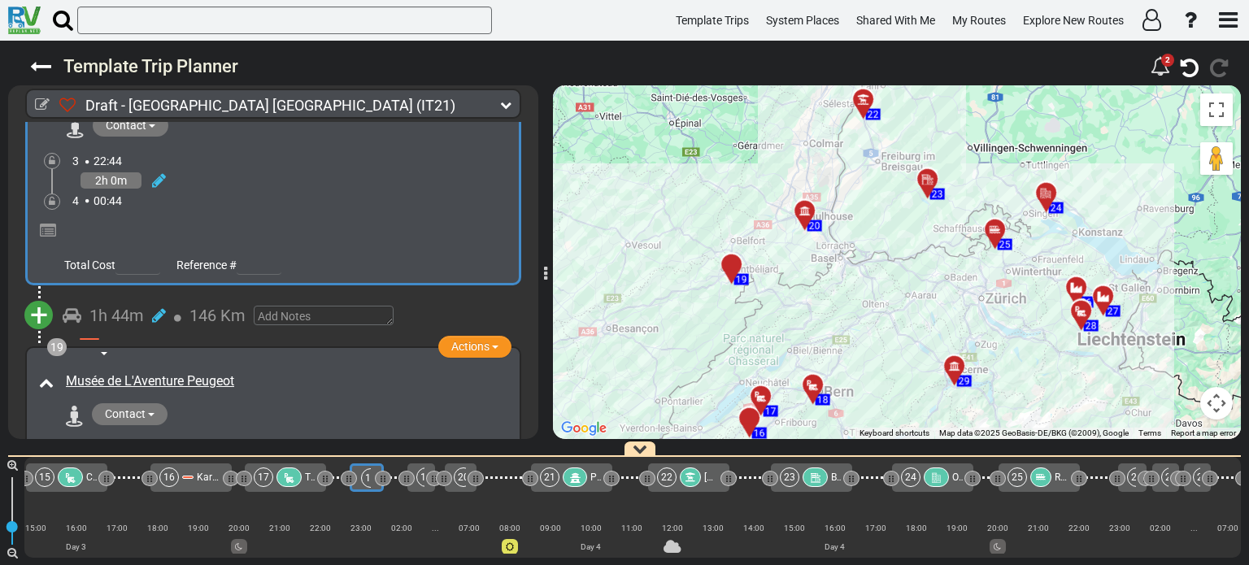
click at [815, 393] on div at bounding box center [818, 391] width 27 height 25
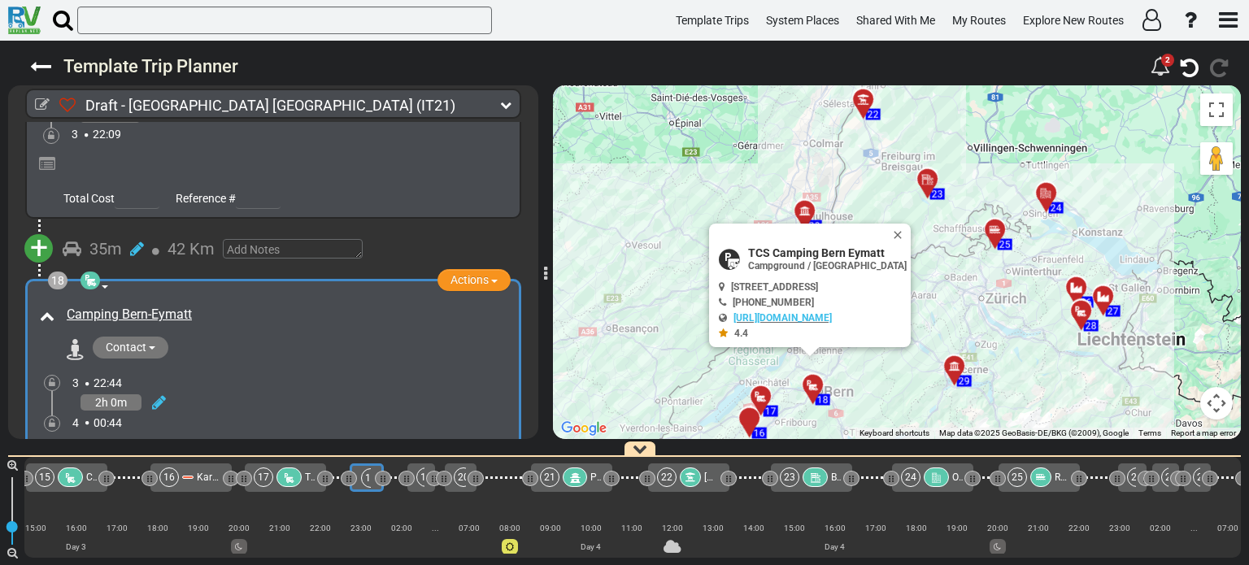
scroll to position [5274, 0]
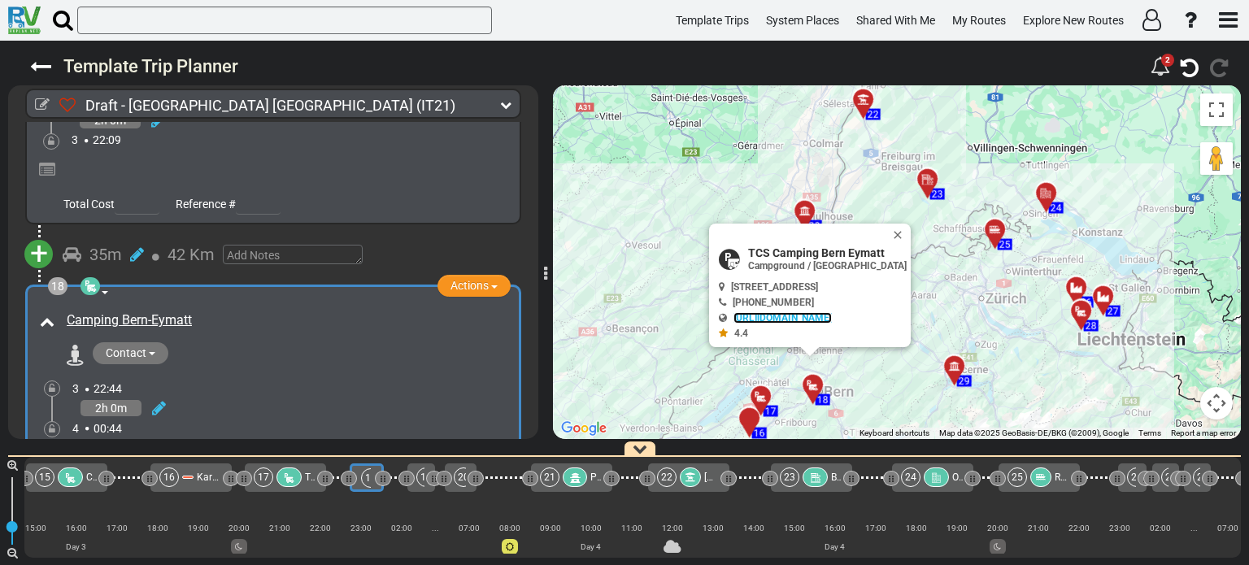
click at [790, 315] on link "[URL][DOMAIN_NAME]" at bounding box center [782, 317] width 98 height 11
drag, startPoint x: 715, startPoint y: 246, endPoint x: 856, endPoint y: 250, distance: 140.7
click at [856, 250] on div "TCS Camping [GEOGRAPHIC_DATA] [GEOGRAPHIC_DATA] / [GEOGRAPHIC_DATA]" at bounding box center [813, 258] width 188 height 25
copy div "TCS Camping Bern Eymatt"
